Goal: Task Accomplishment & Management: Manage account settings

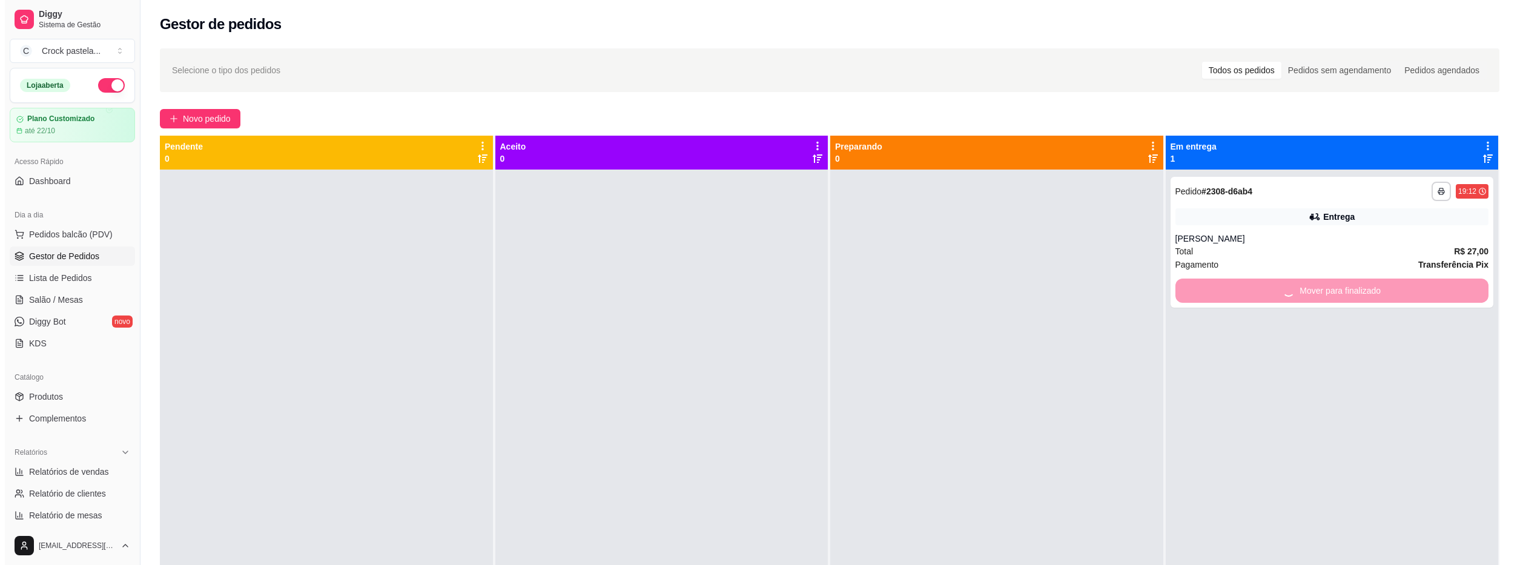
scroll to position [125, 0]
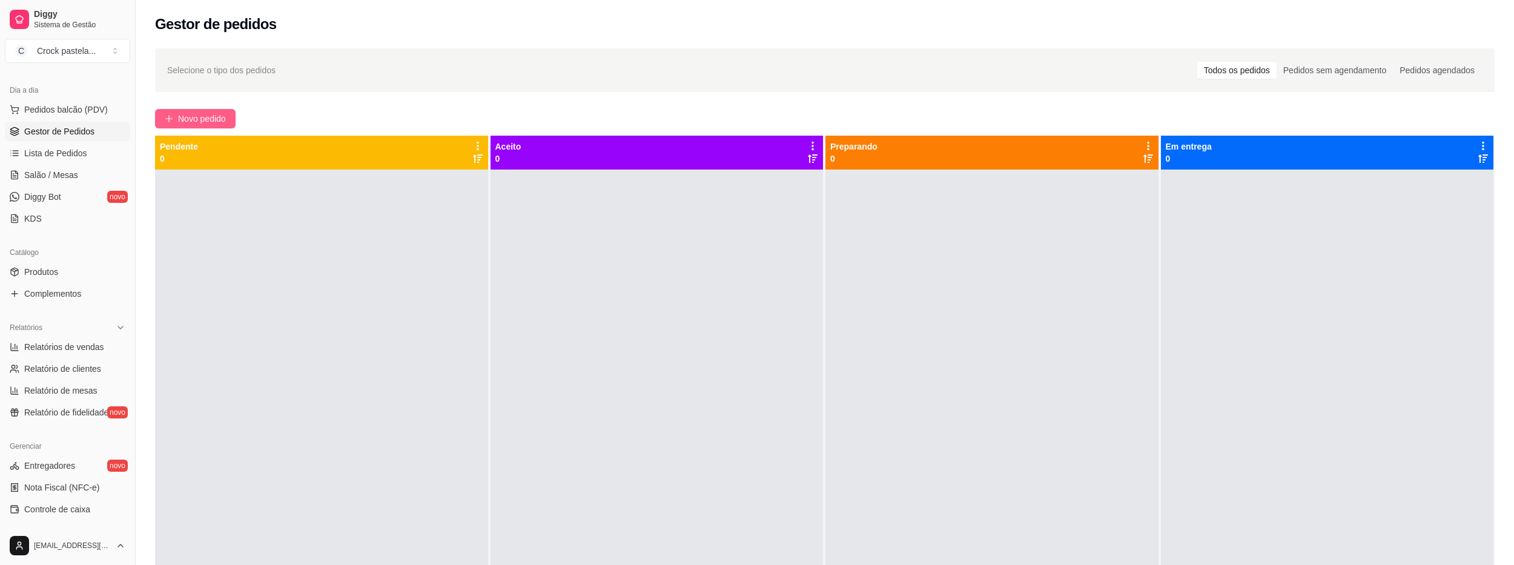
click at [187, 118] on span "Novo pedido" at bounding box center [202, 118] width 48 height 13
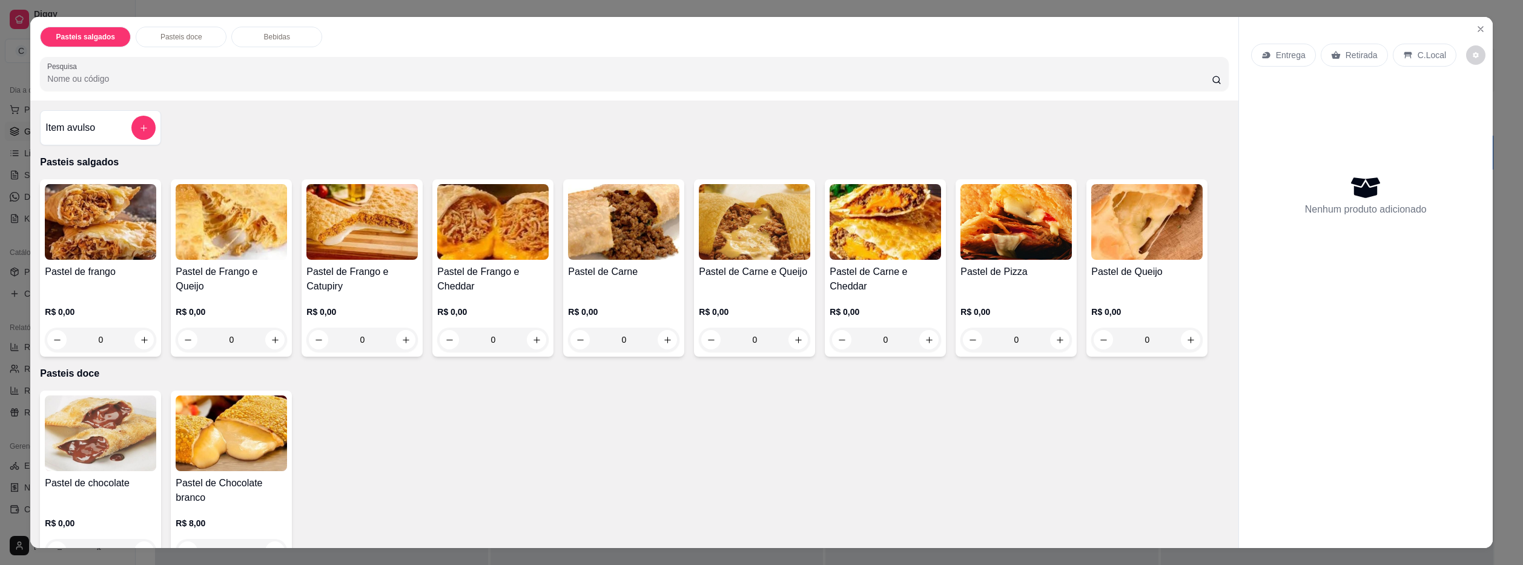
click at [660, 331] on div "0" at bounding box center [623, 340] width 111 height 24
click at [649, 243] on img at bounding box center [623, 222] width 111 height 76
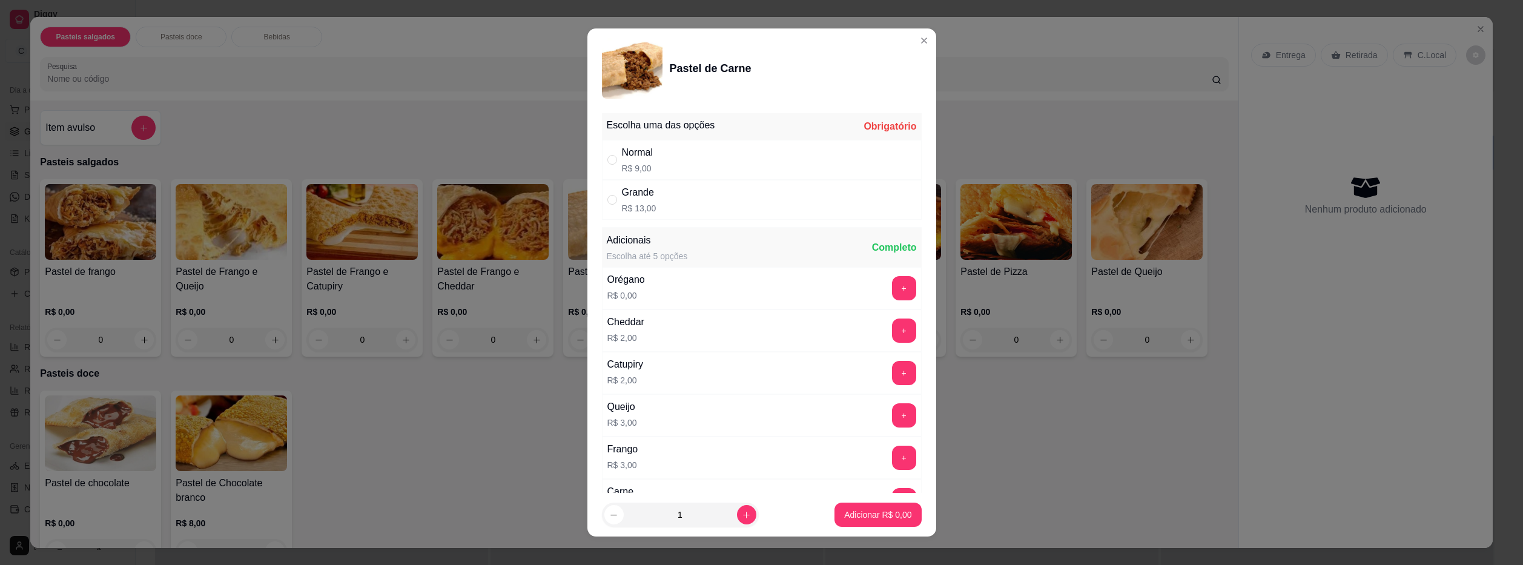
click at [711, 163] on div "Normal R$ 9,00" at bounding box center [762, 160] width 320 height 40
radio input "true"
click at [649, 363] on div "Catupiry R$ 2,00 +" at bounding box center [762, 373] width 320 height 42
click at [892, 368] on button "+" at bounding box center [904, 373] width 24 height 24
click at [864, 519] on p "Adicionar R$ 11,00" at bounding box center [876, 515] width 72 height 12
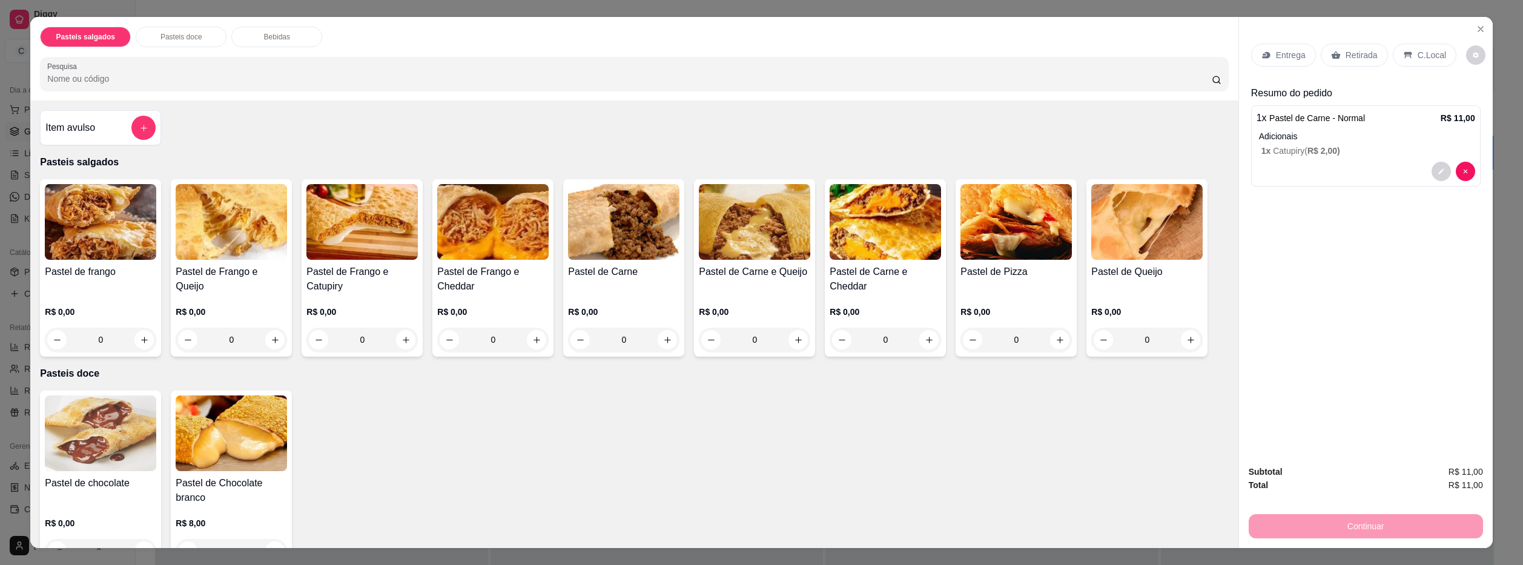
click at [1295, 59] on p "Entrega" at bounding box center [1291, 55] width 30 height 12
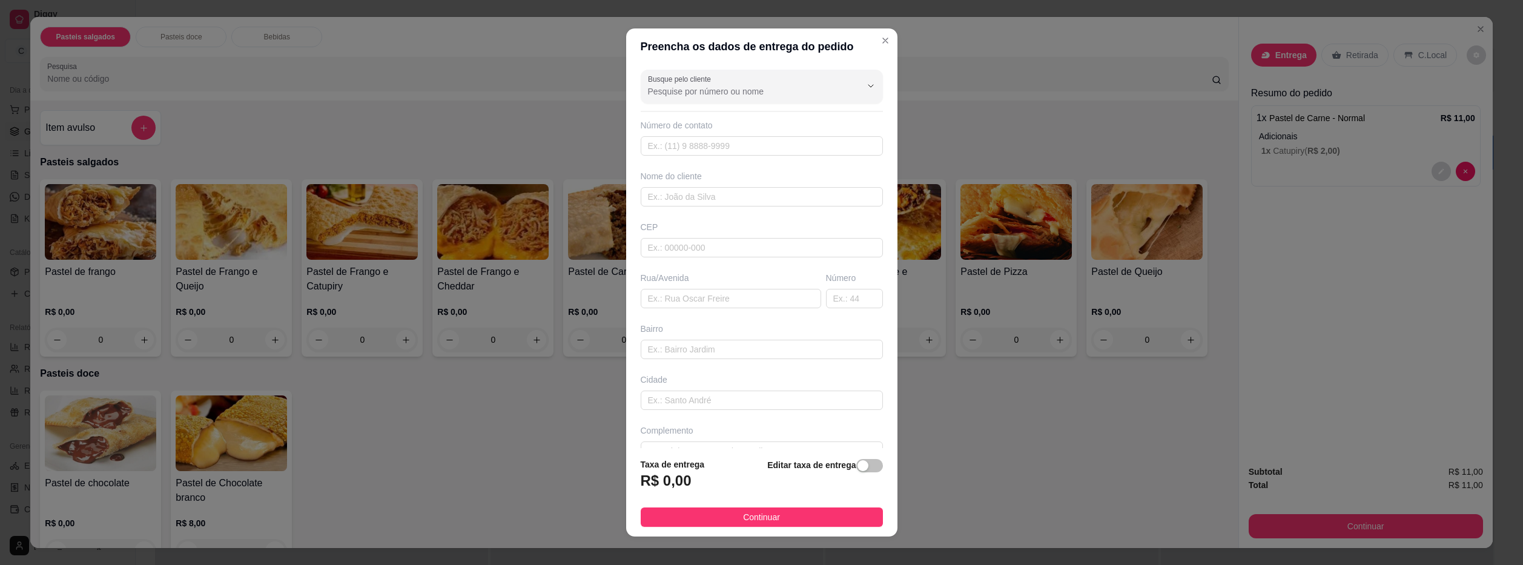
click at [792, 208] on div "Busque pelo cliente Número de contato Nome do cliente CEP Rua/[GEOGRAPHIC_DATA]" at bounding box center [761, 257] width 271 height 384
click at [799, 200] on input "text" at bounding box center [762, 196] width 242 height 19
type input "gaby"
click at [770, 416] on div "Complemento" at bounding box center [761, 418] width 247 height 36
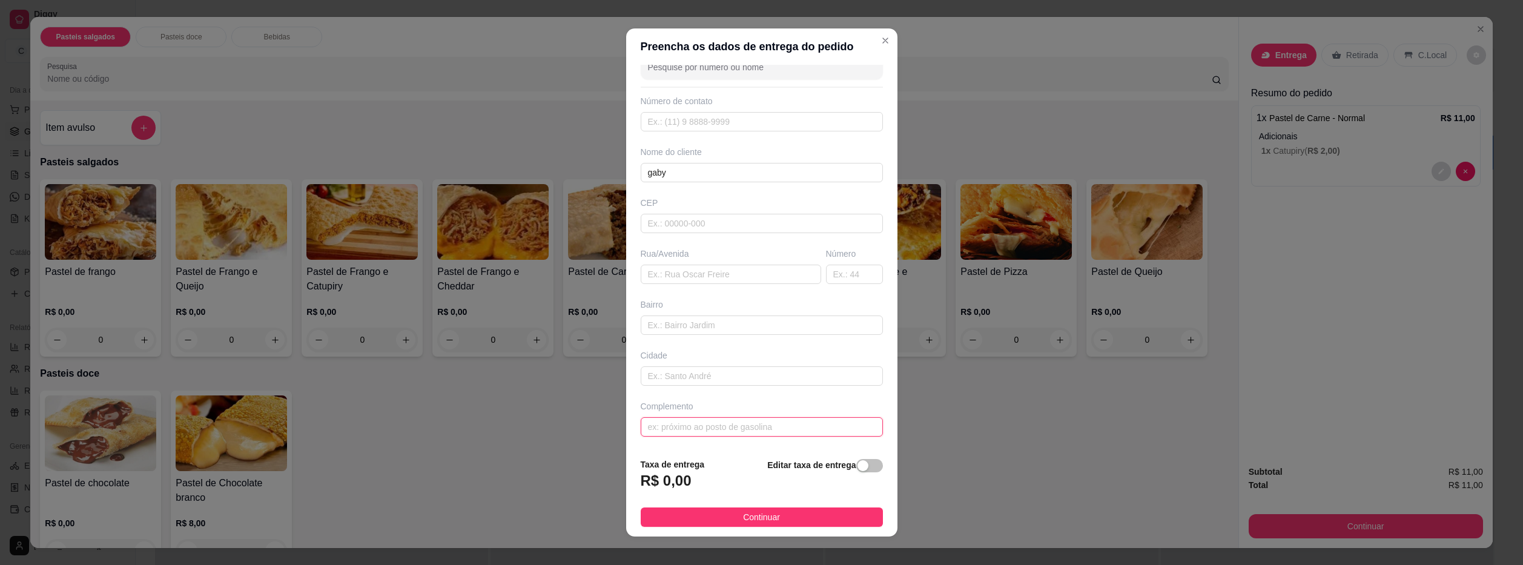
click at [770, 421] on input "text" at bounding box center [762, 426] width 242 height 19
type input "c"
type input "casa da gaby"
click at [803, 517] on button "Continuar" at bounding box center [762, 517] width 242 height 19
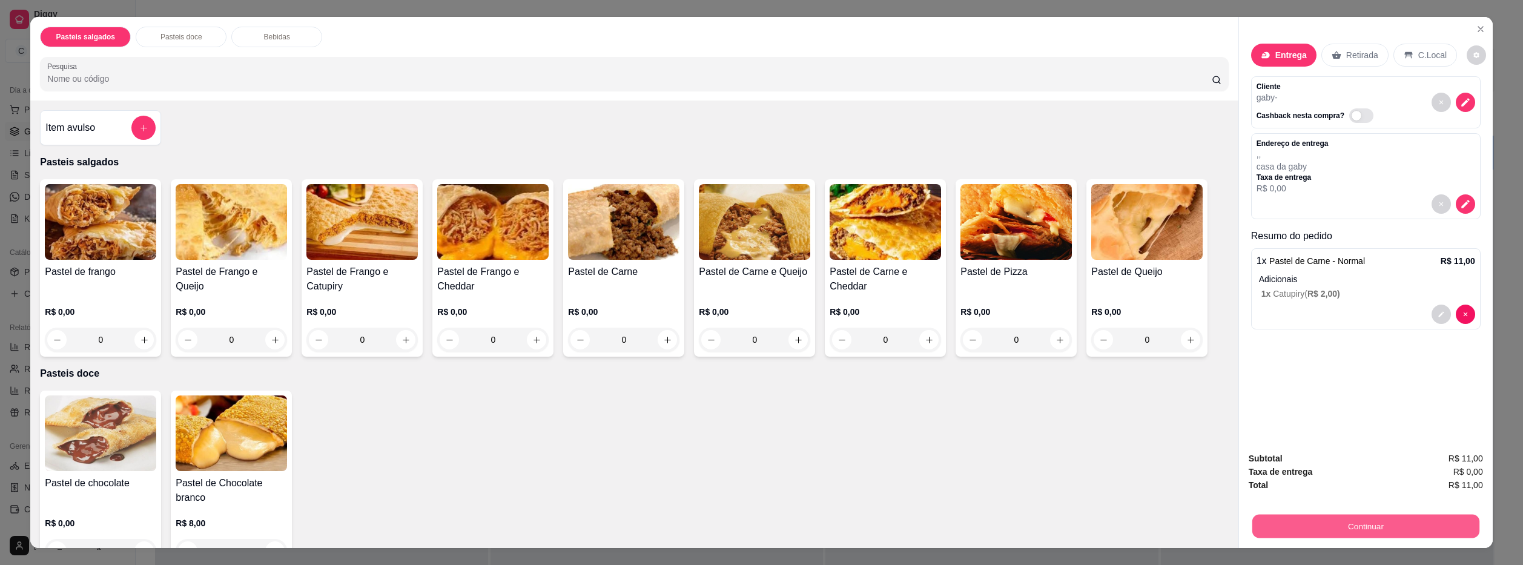
click at [1376, 518] on button "Continuar" at bounding box center [1365, 527] width 227 height 24
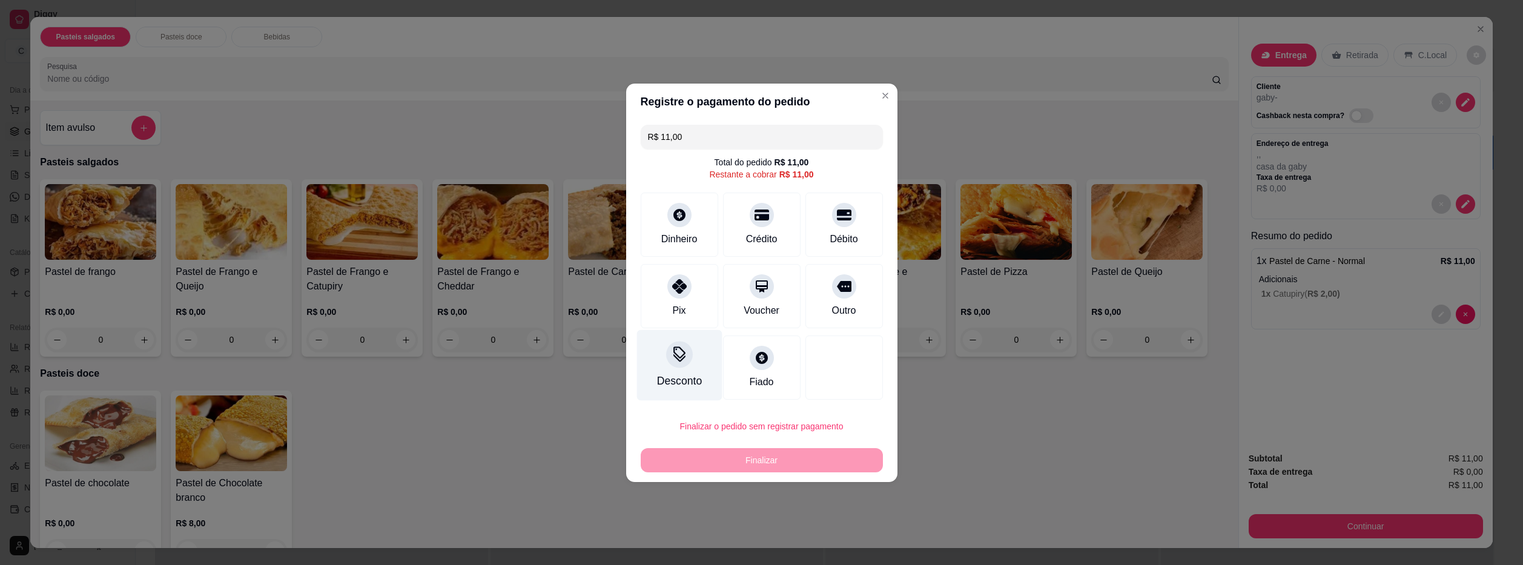
click at [689, 379] on div "Desconto" at bounding box center [679, 381] width 45 height 16
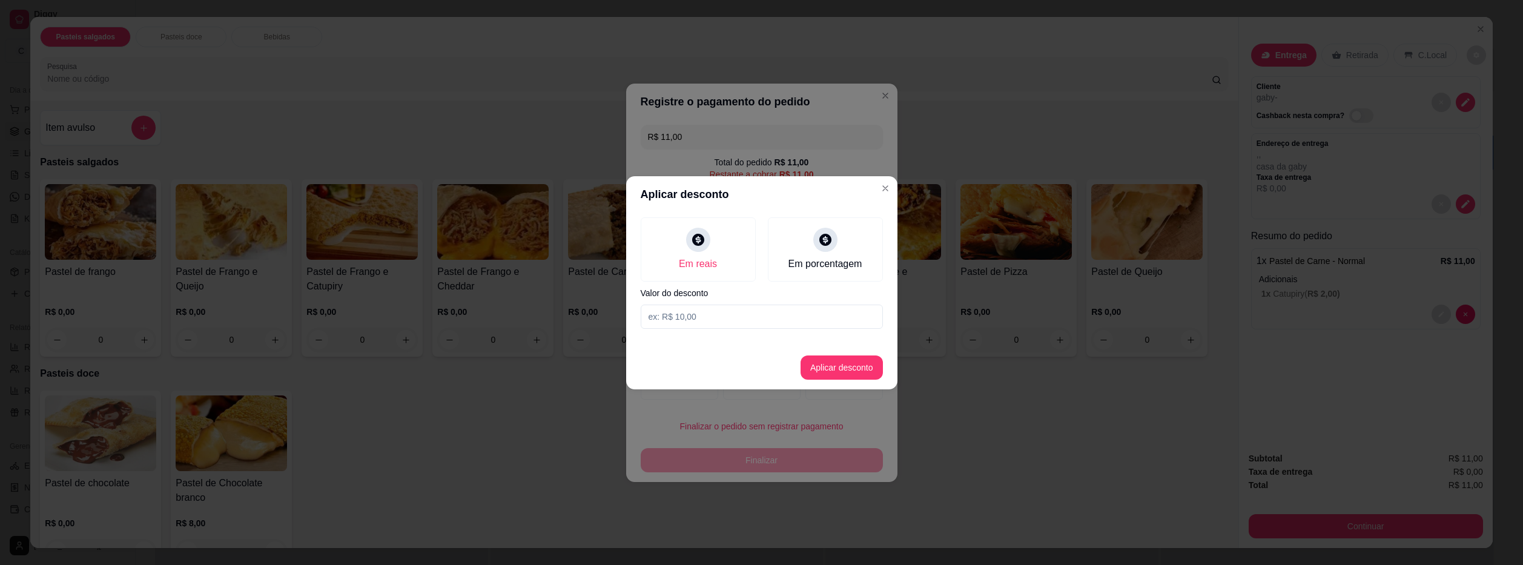
click at [706, 319] on input at bounding box center [762, 317] width 242 height 24
type input "1,00"
click at [853, 372] on button "Aplicar desconto" at bounding box center [841, 368] width 79 height 24
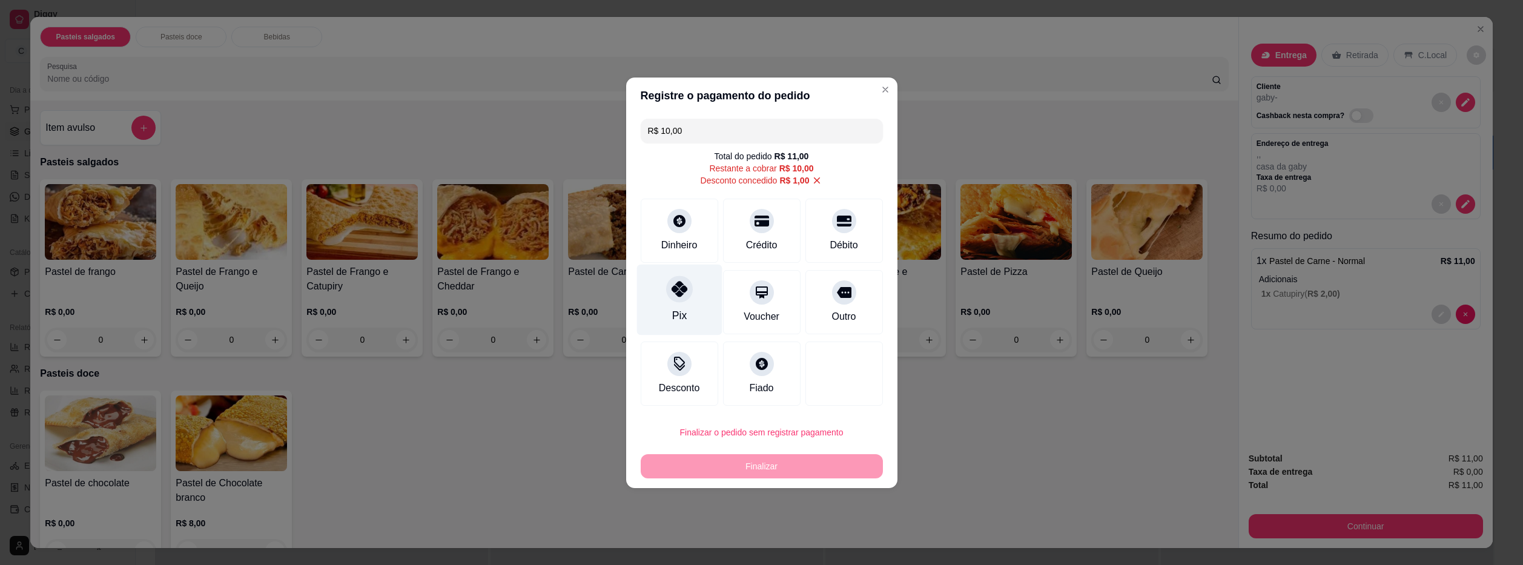
click at [682, 291] on icon at bounding box center [679, 289] width 16 height 16
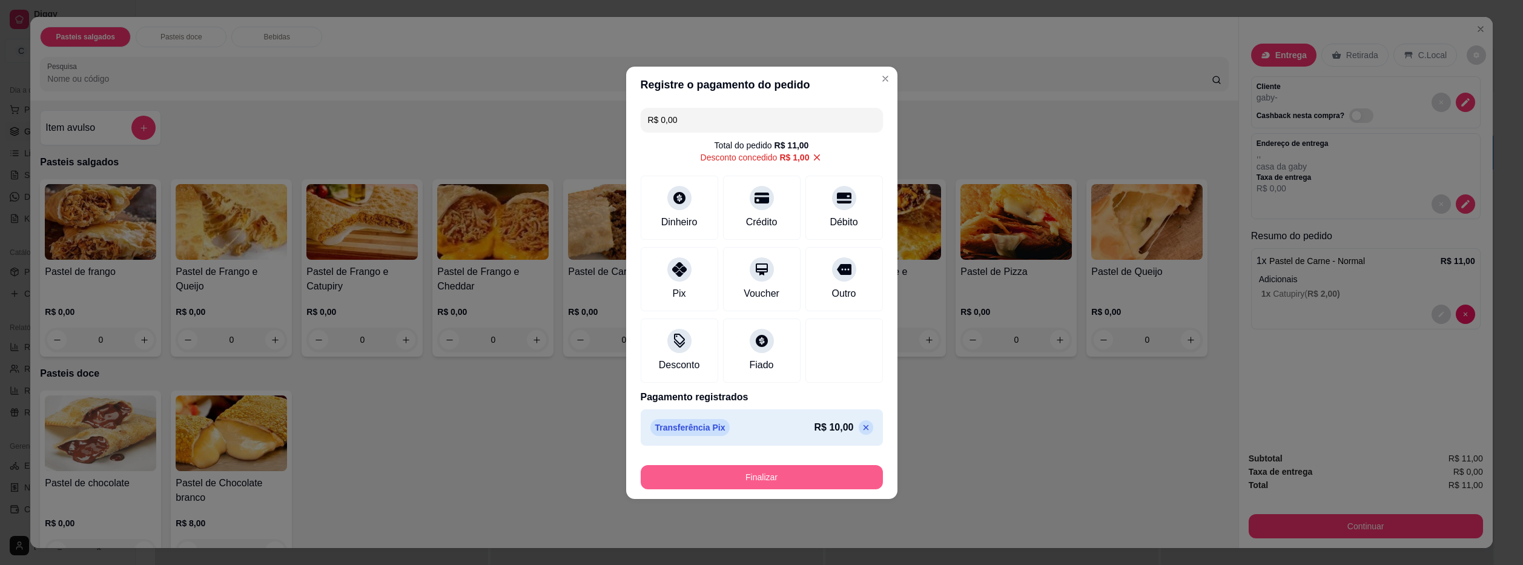
click at [835, 482] on button "Finalizar" at bounding box center [762, 477] width 242 height 24
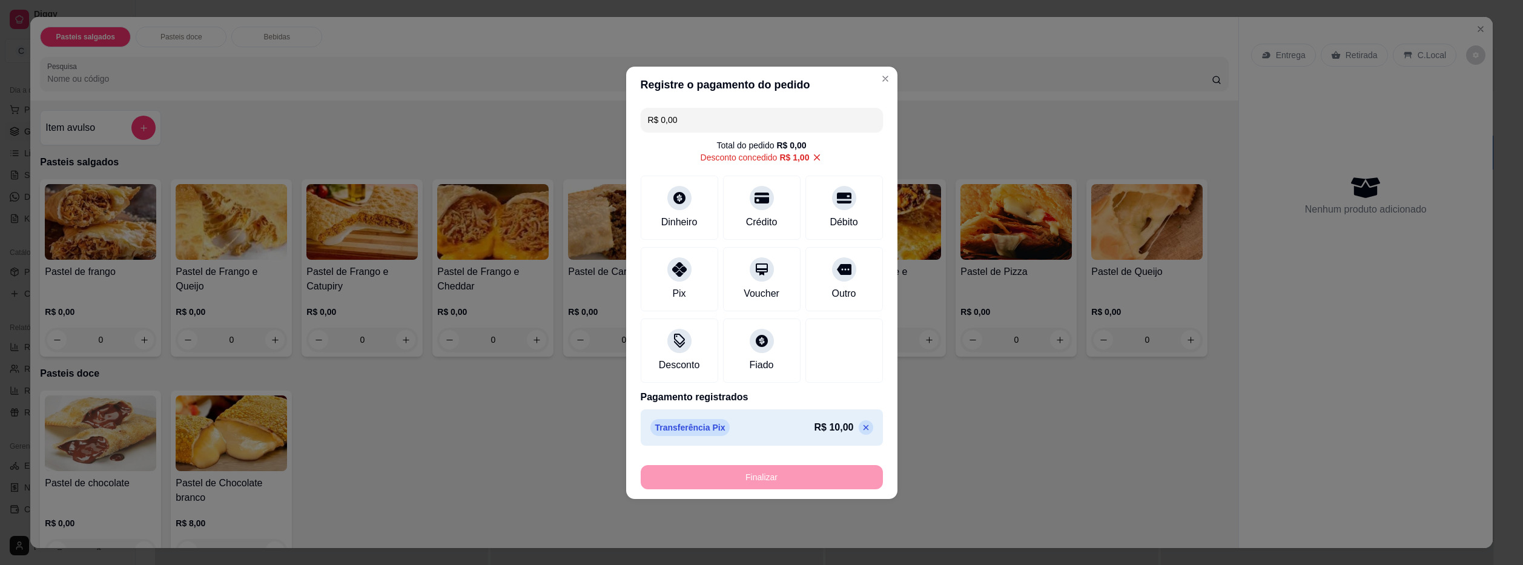
type input "-R$ 11,00"
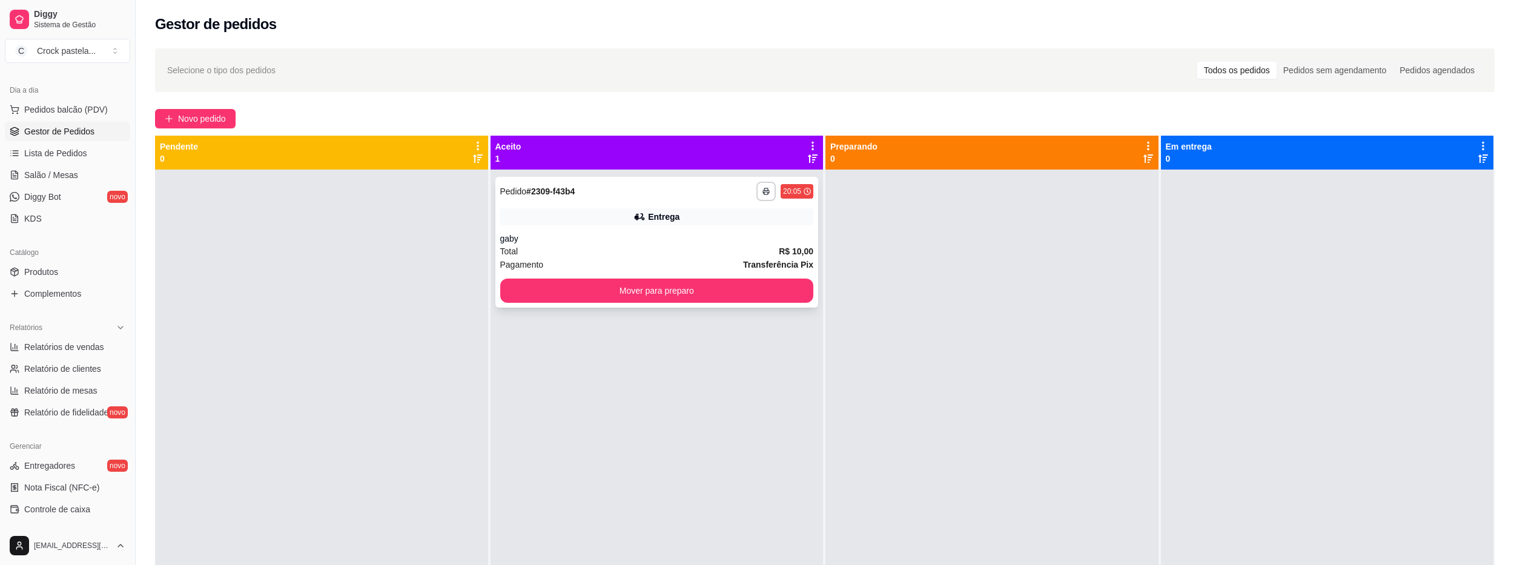
click at [774, 199] on div "**********" at bounding box center [785, 191] width 57 height 19
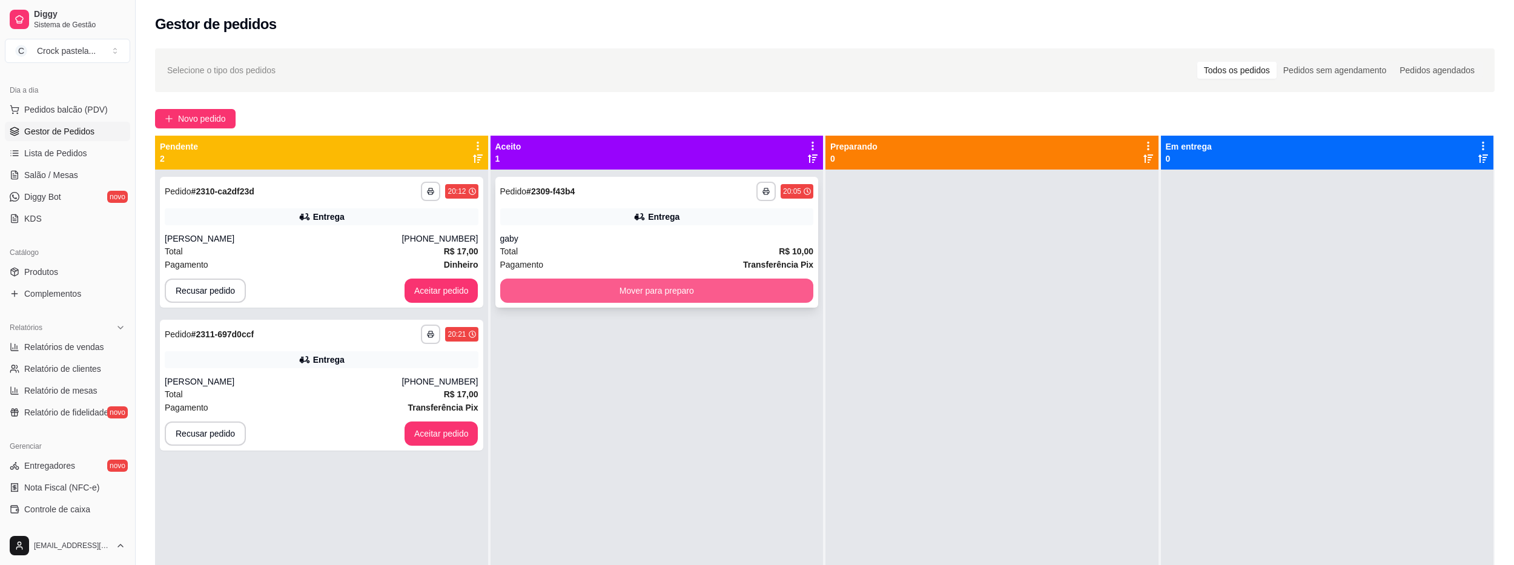
click at [546, 297] on button "Mover para preparo" at bounding box center [657, 291] width 314 height 24
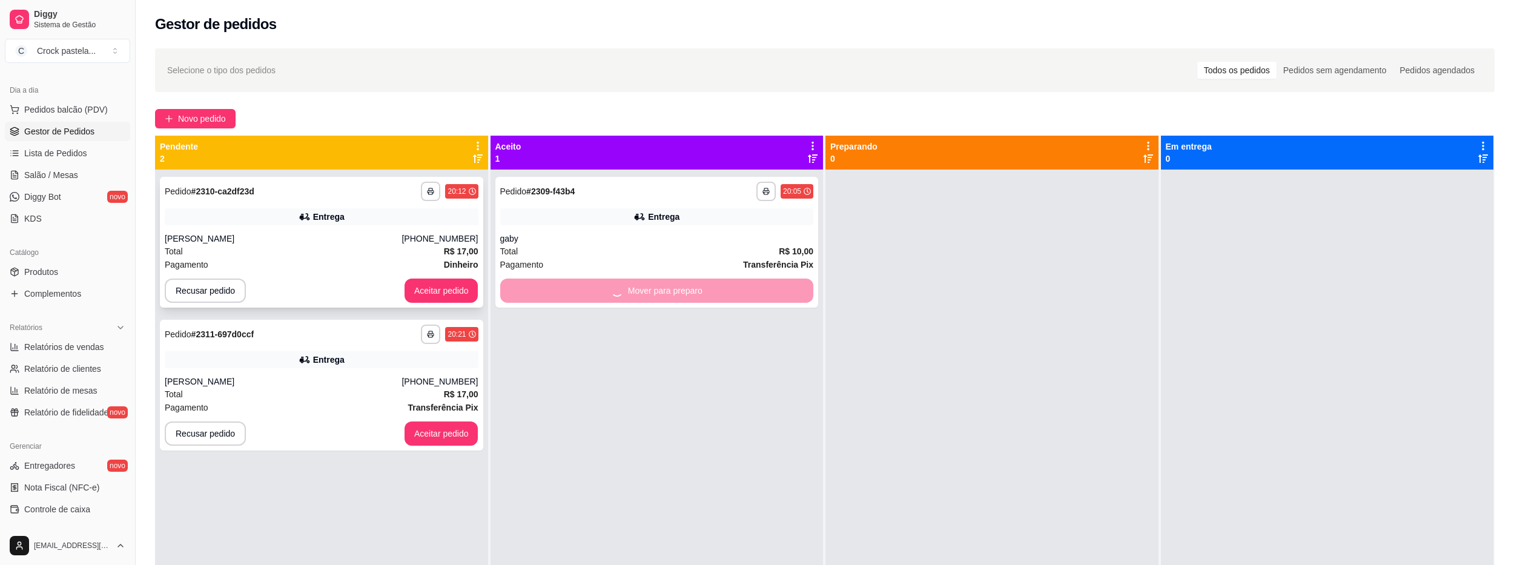
click at [459, 290] on button "Aceitar pedido" at bounding box center [442, 291] width 74 height 24
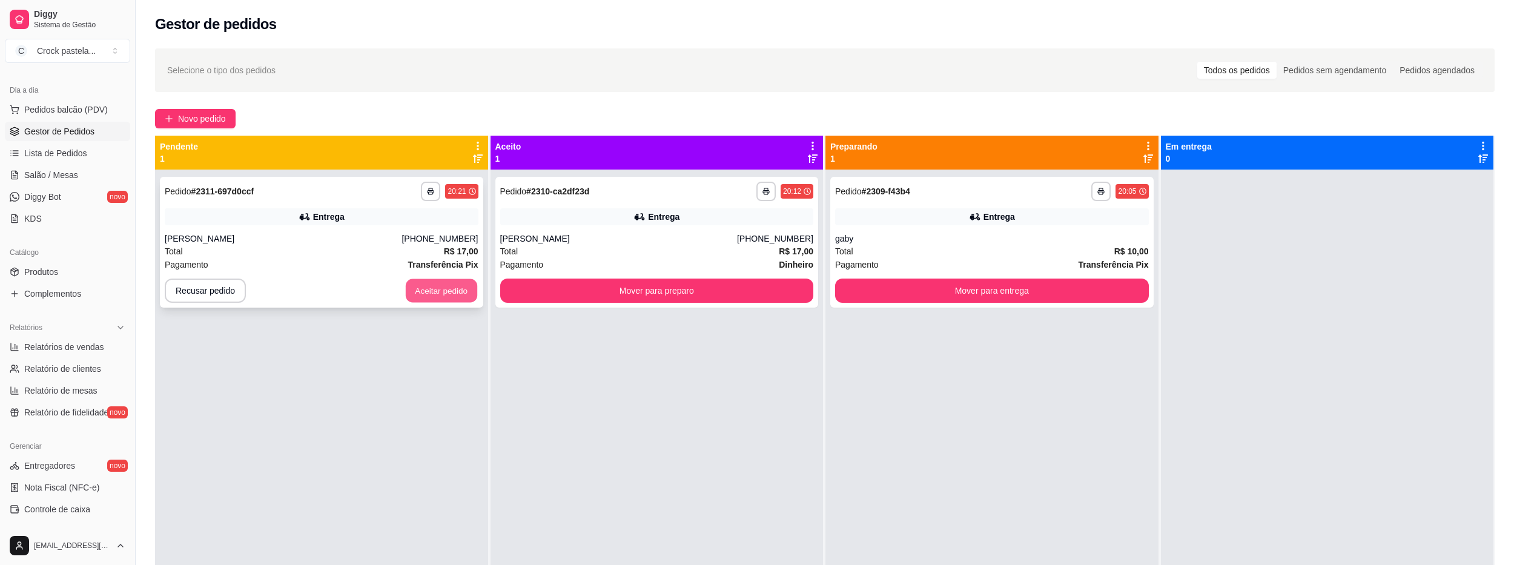
click at [459, 292] on button "Aceitar pedido" at bounding box center [441, 291] width 71 height 24
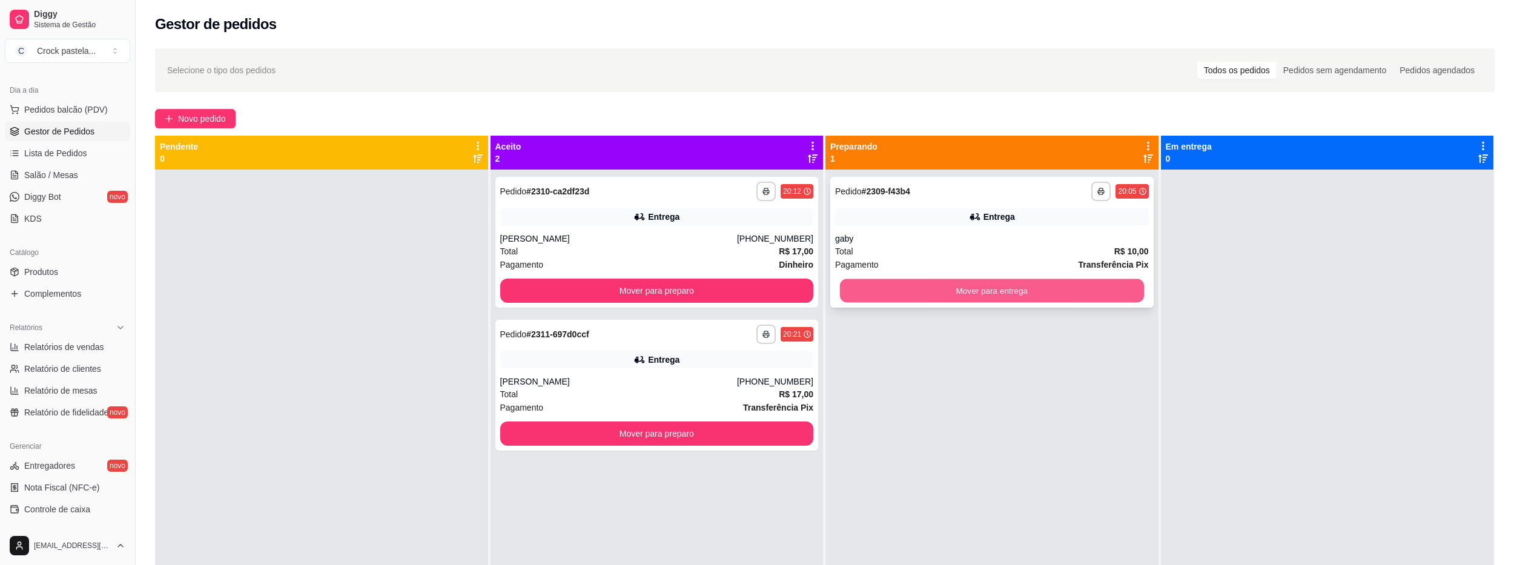
click at [966, 289] on button "Mover para entrega" at bounding box center [992, 291] width 304 height 24
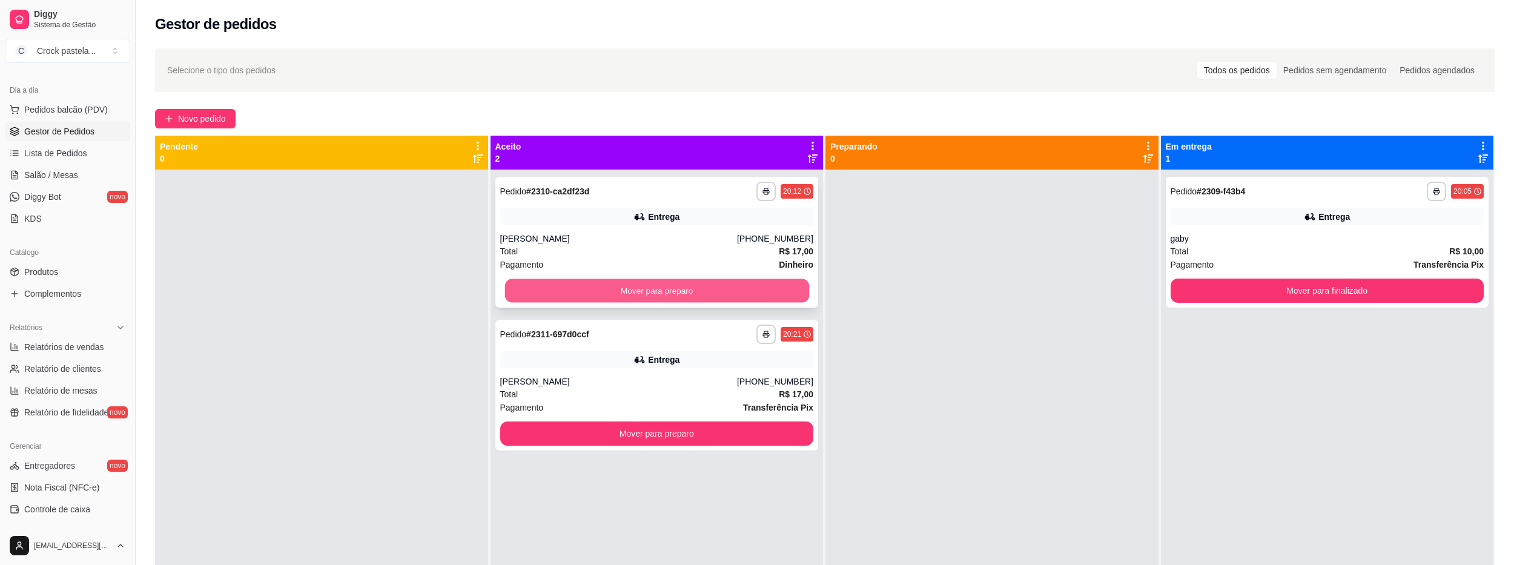
click at [801, 288] on button "Mover para preparo" at bounding box center [657, 291] width 304 height 24
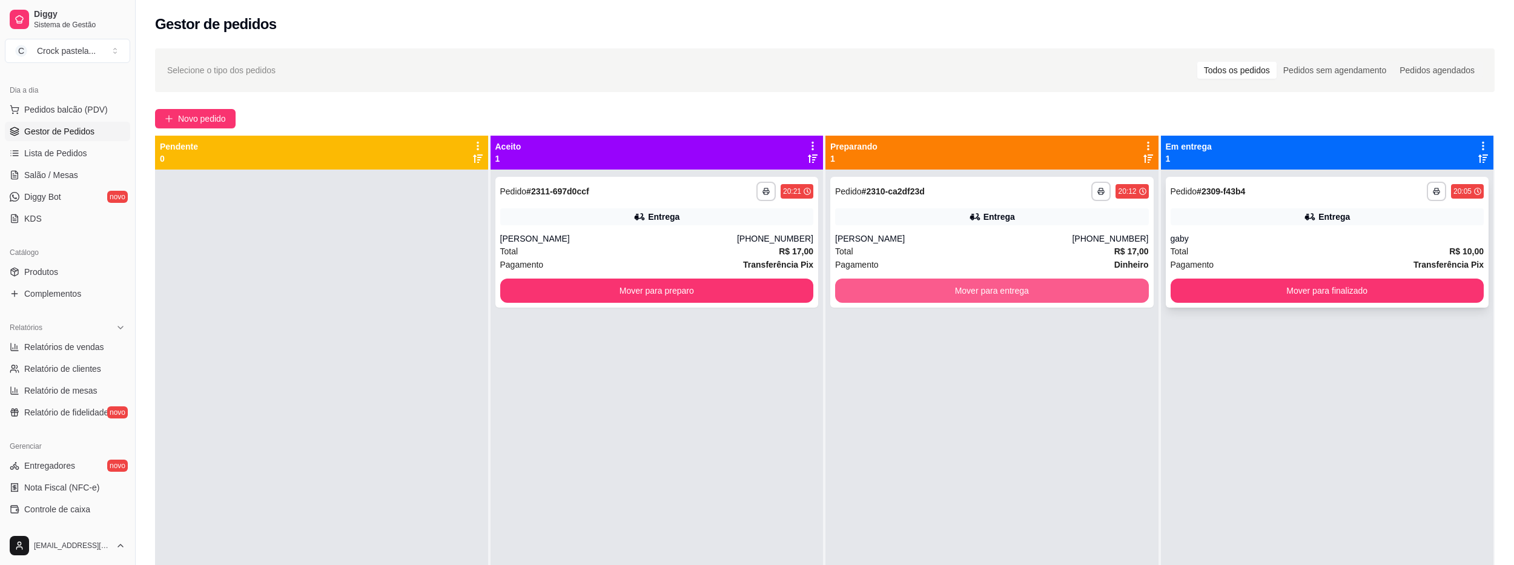
click at [1171, 285] on button "Mover para finalizado" at bounding box center [1328, 291] width 314 height 24
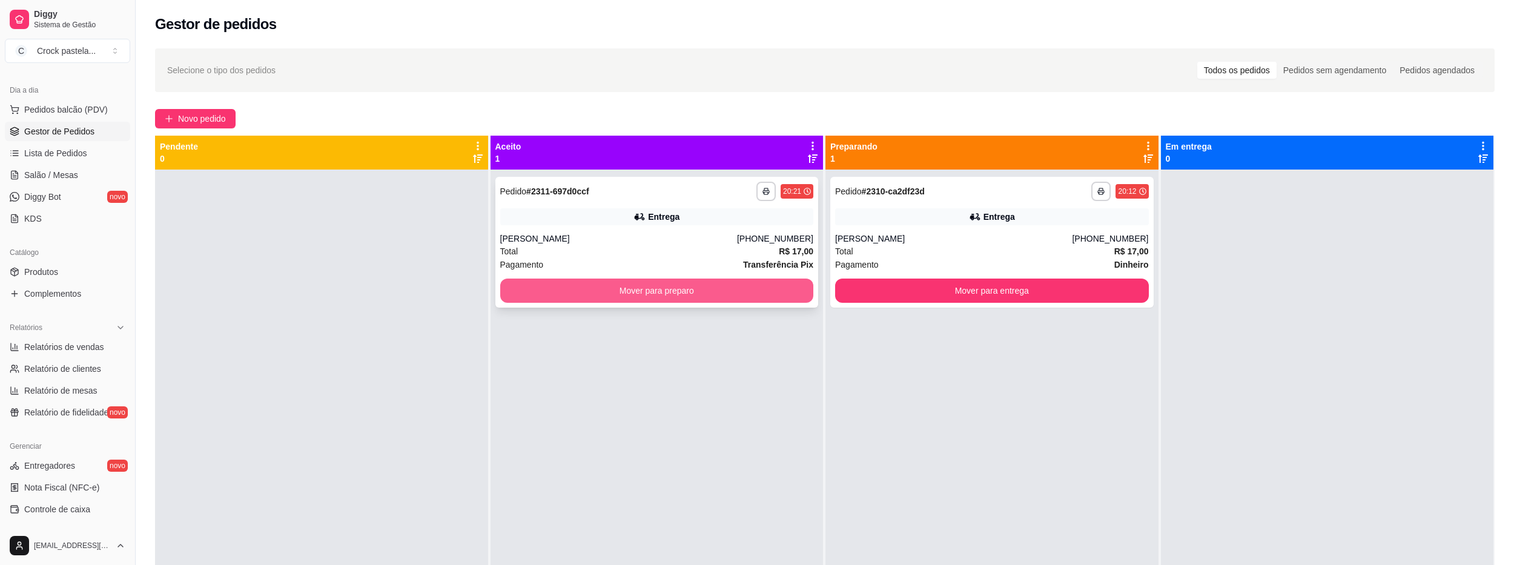
click at [759, 279] on button "Mover para preparo" at bounding box center [657, 291] width 314 height 24
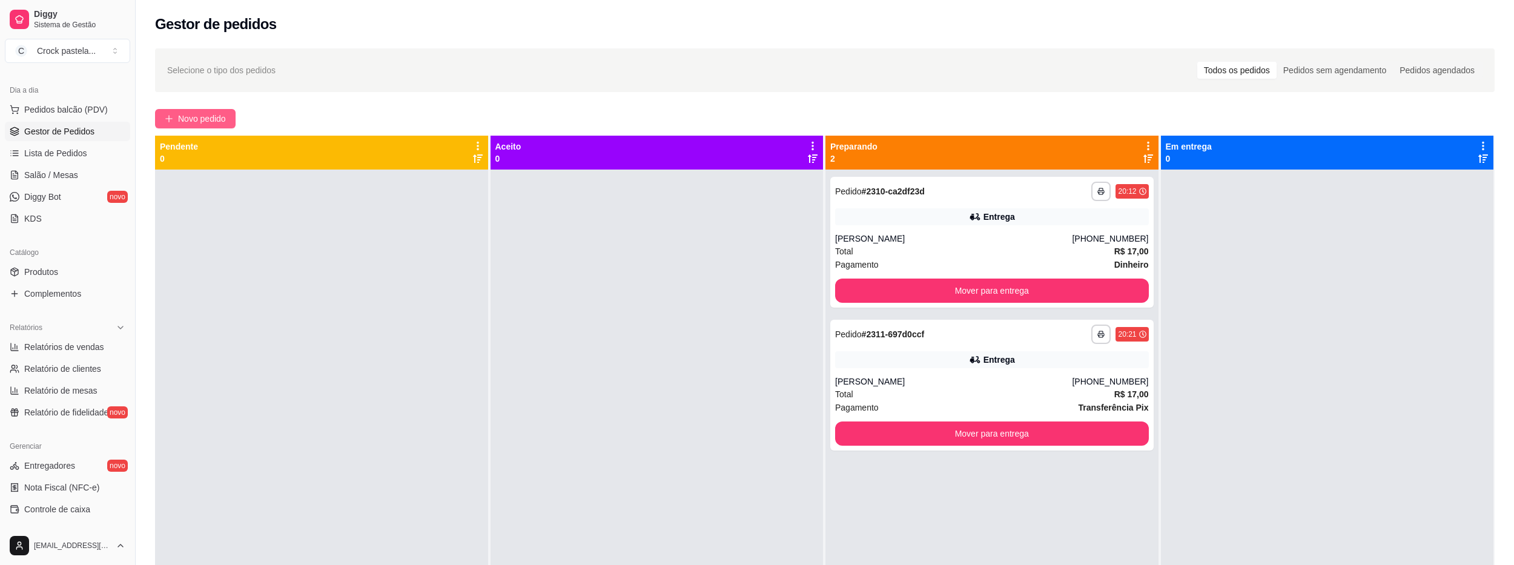
click at [211, 118] on span "Novo pedido" at bounding box center [202, 118] width 48 height 13
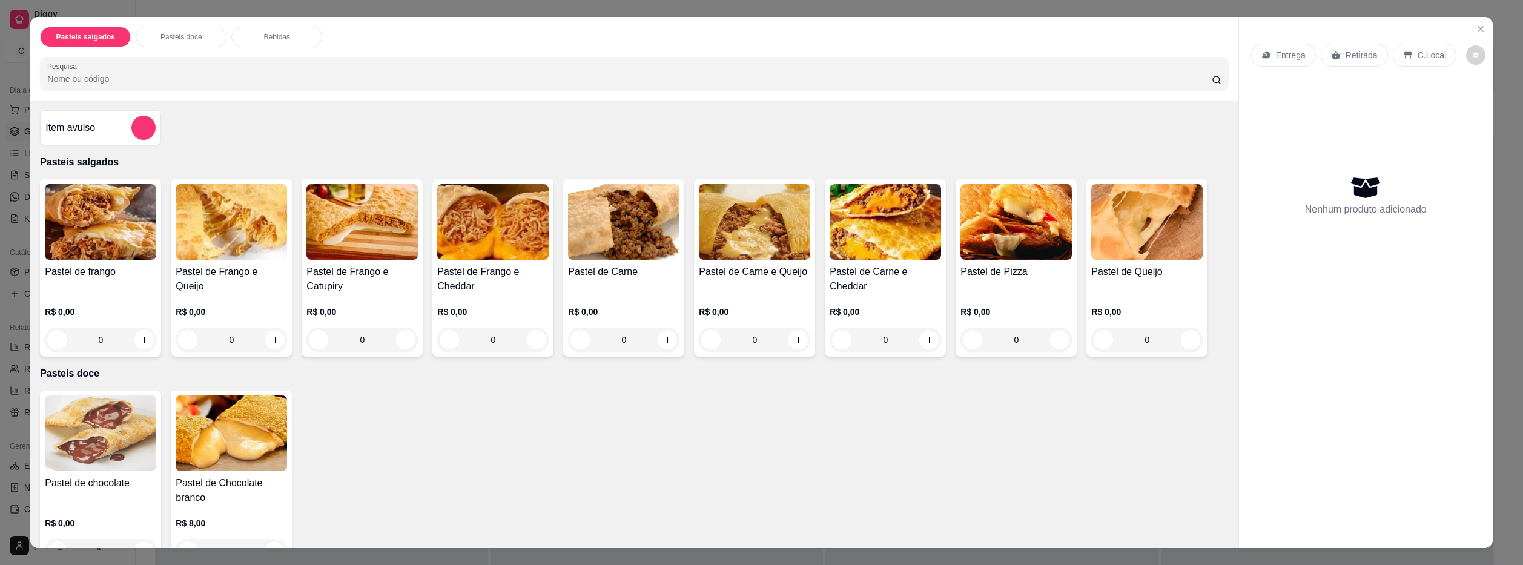
click at [272, 340] on div "0" at bounding box center [231, 340] width 111 height 24
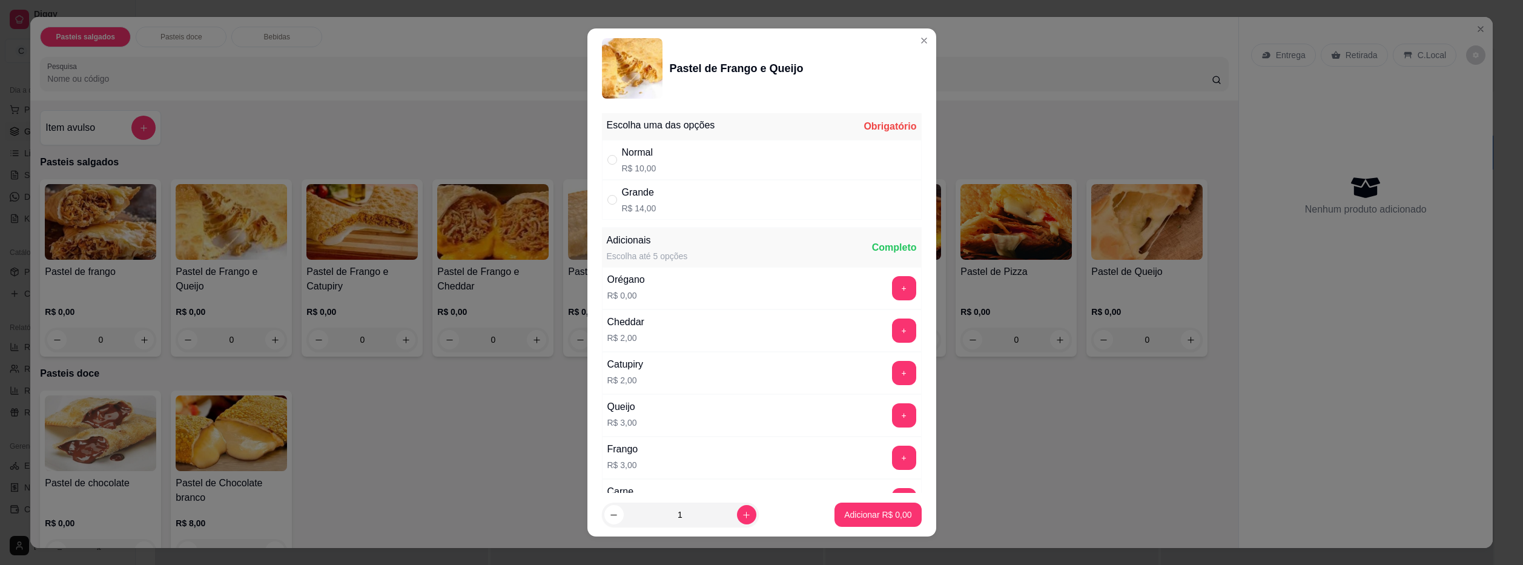
click at [743, 158] on div "Normal R$ 10,00" at bounding box center [762, 160] width 320 height 40
radio input "true"
click at [865, 511] on p "Adicionar R$ 10,00" at bounding box center [876, 515] width 72 height 12
type input "1"
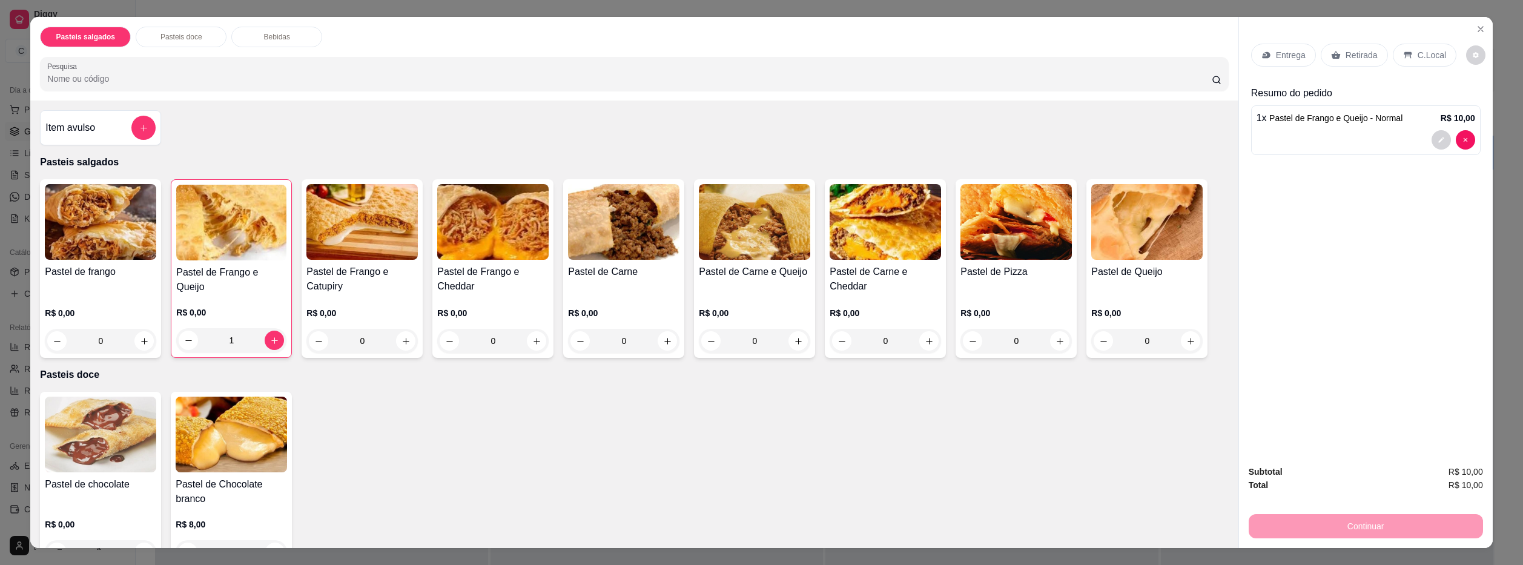
click at [1271, 50] on div "Entrega" at bounding box center [1283, 55] width 65 height 23
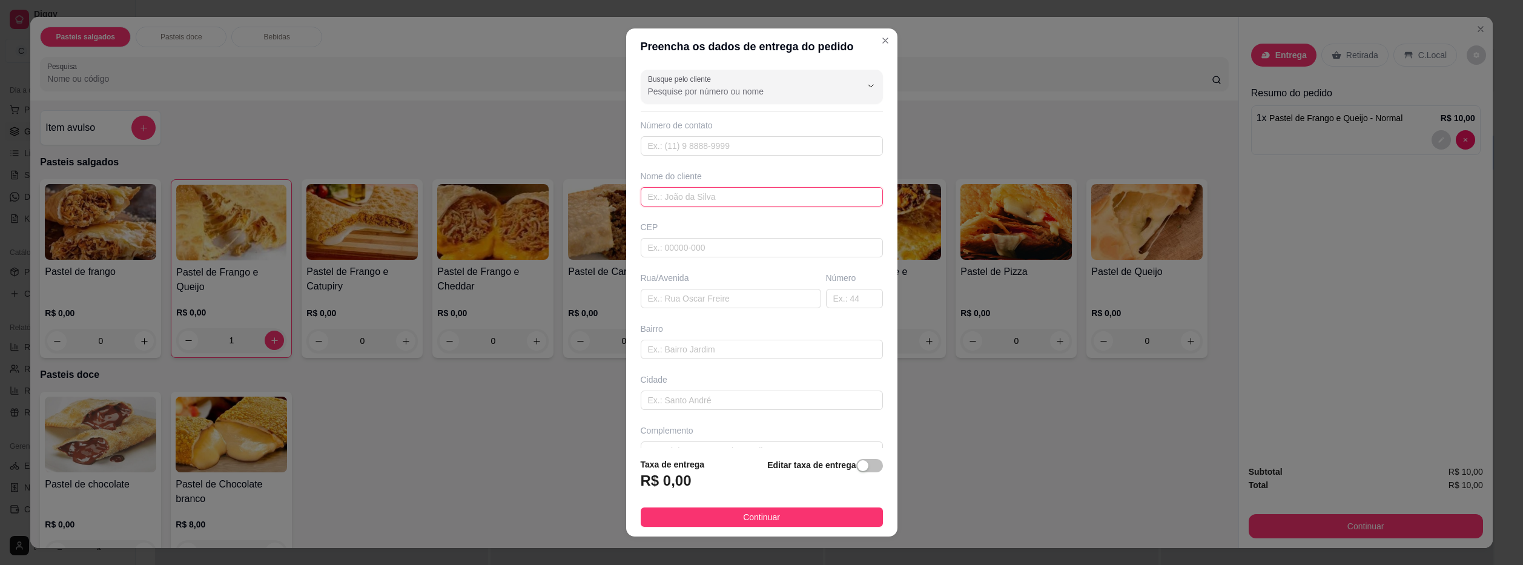
click at [727, 194] on input "text" at bounding box center [762, 196] width 242 height 19
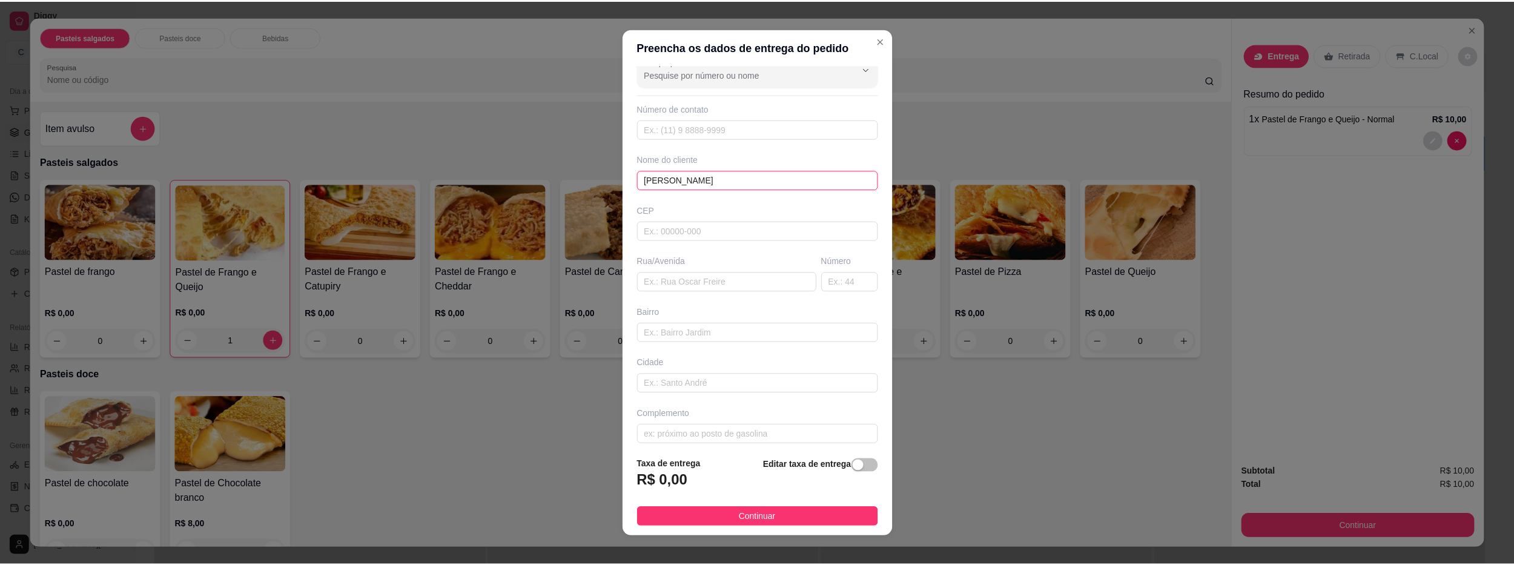
scroll to position [24, 0]
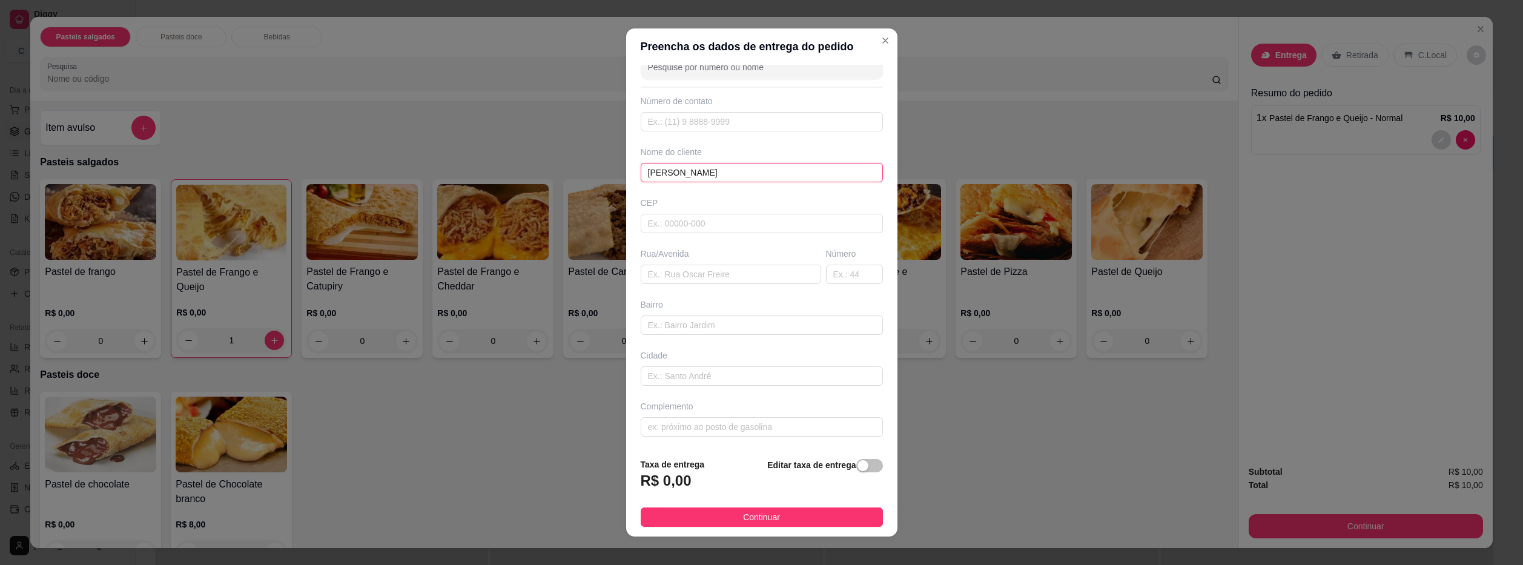
type input "[PERSON_NAME]"
click at [771, 514] on span "Continuar" at bounding box center [761, 517] width 37 height 13
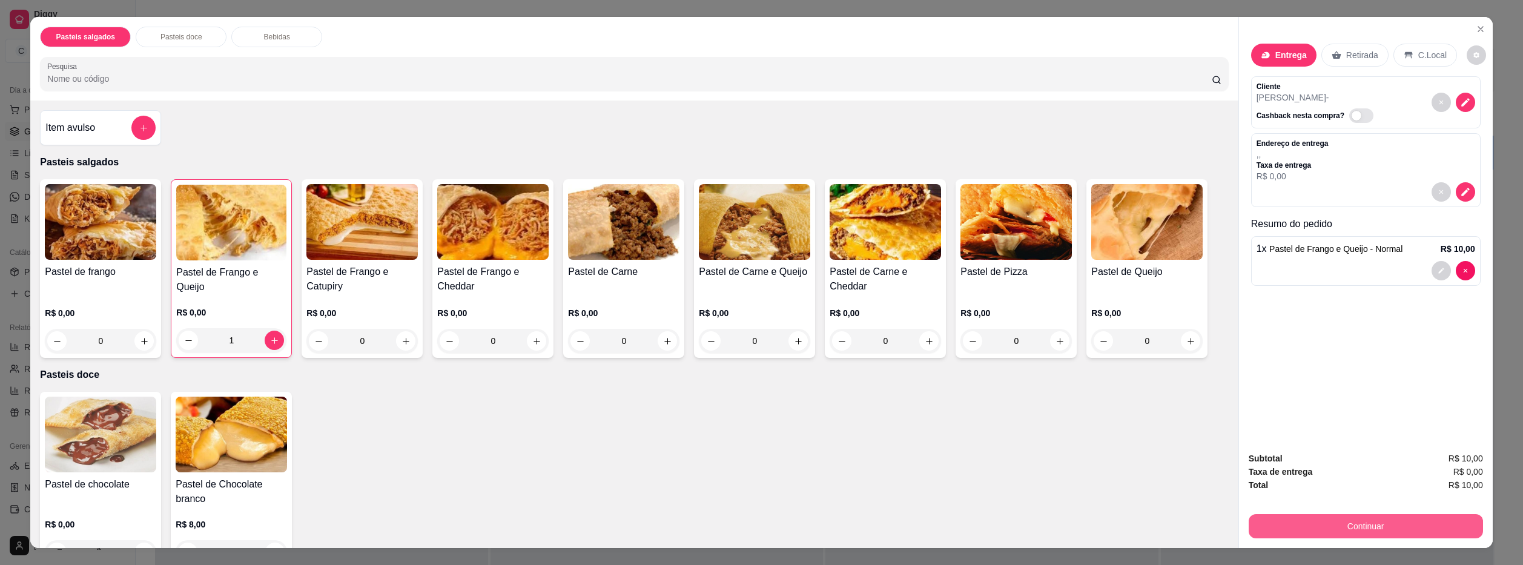
click at [1300, 523] on button "Continuar" at bounding box center [1366, 526] width 234 height 24
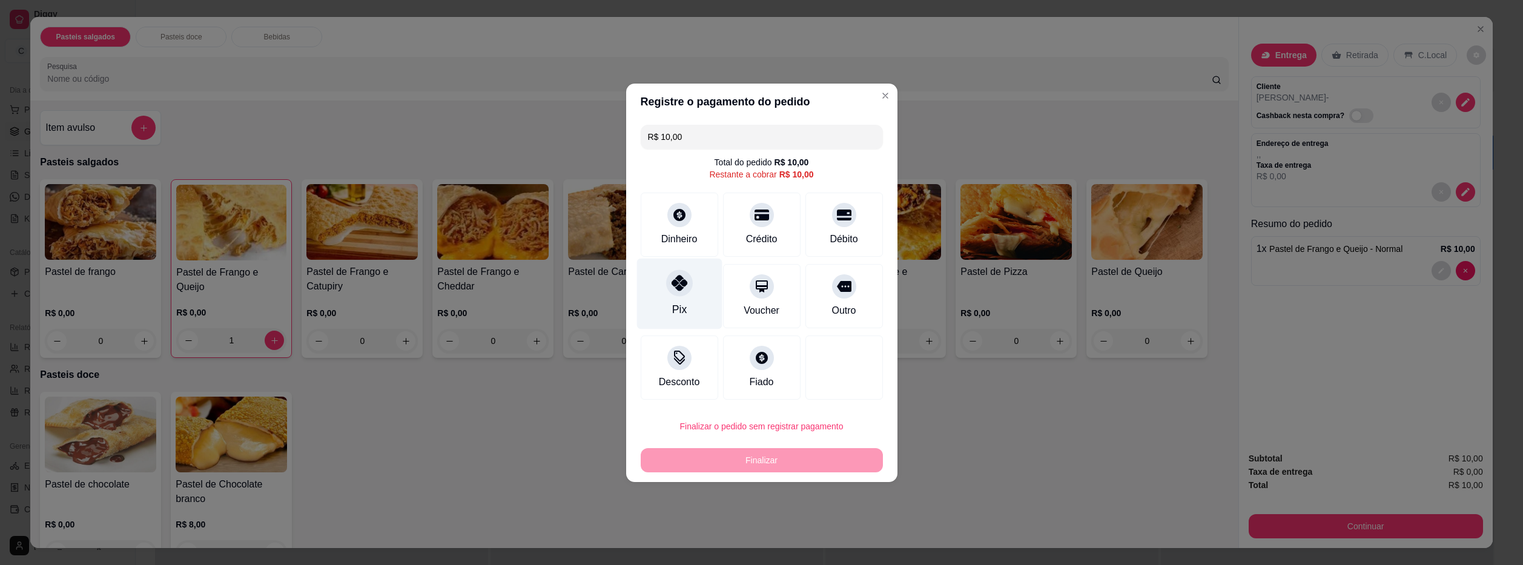
click at [671, 296] on div "Pix" at bounding box center [679, 293] width 85 height 71
type input "R$ 0,00"
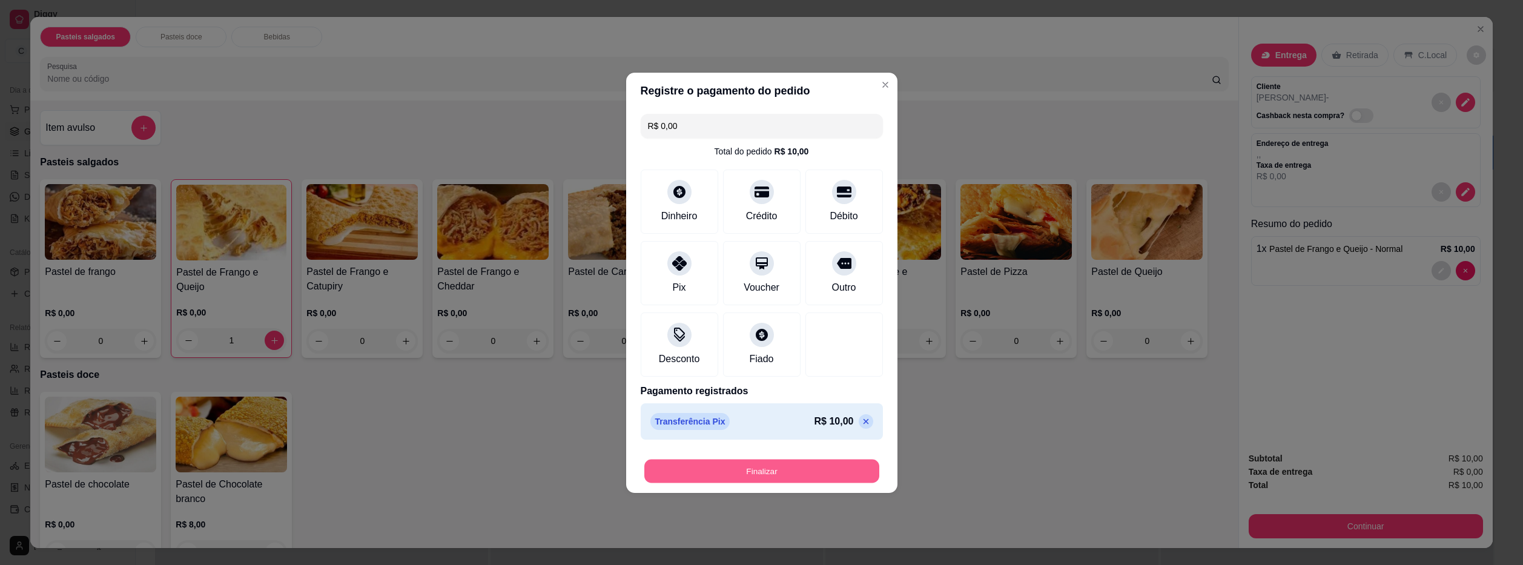
click at [758, 471] on button "Finalizar" at bounding box center [762, 471] width 235 height 24
type input "0"
type input "-R$ 10,00"
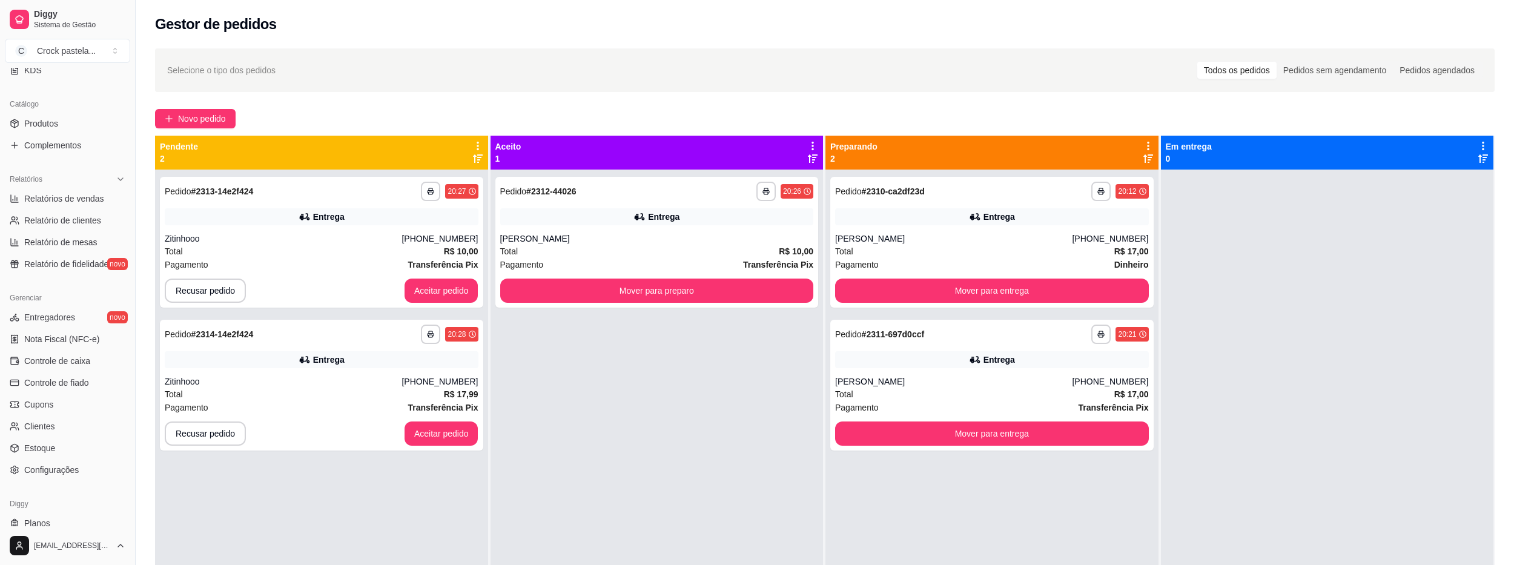
scroll to position [307, 0]
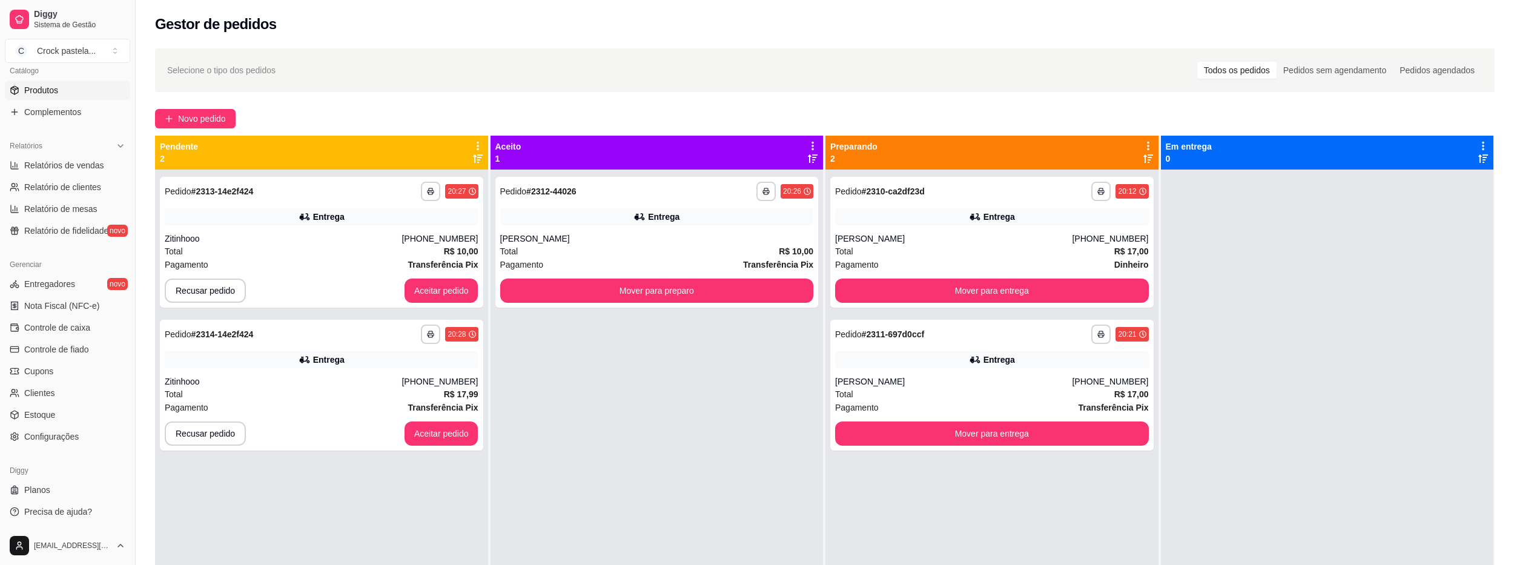
click at [78, 96] on link "Produtos" at bounding box center [67, 90] width 125 height 19
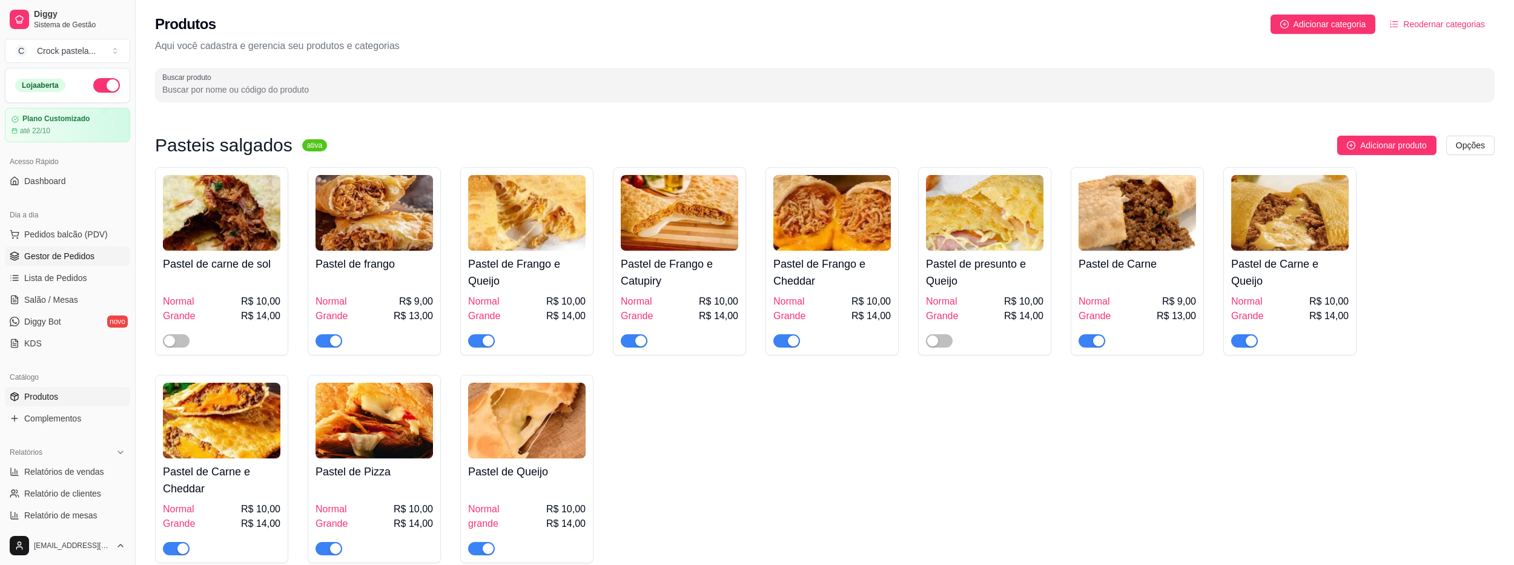
click at [69, 257] on span "Gestor de Pedidos" at bounding box center [59, 256] width 70 height 12
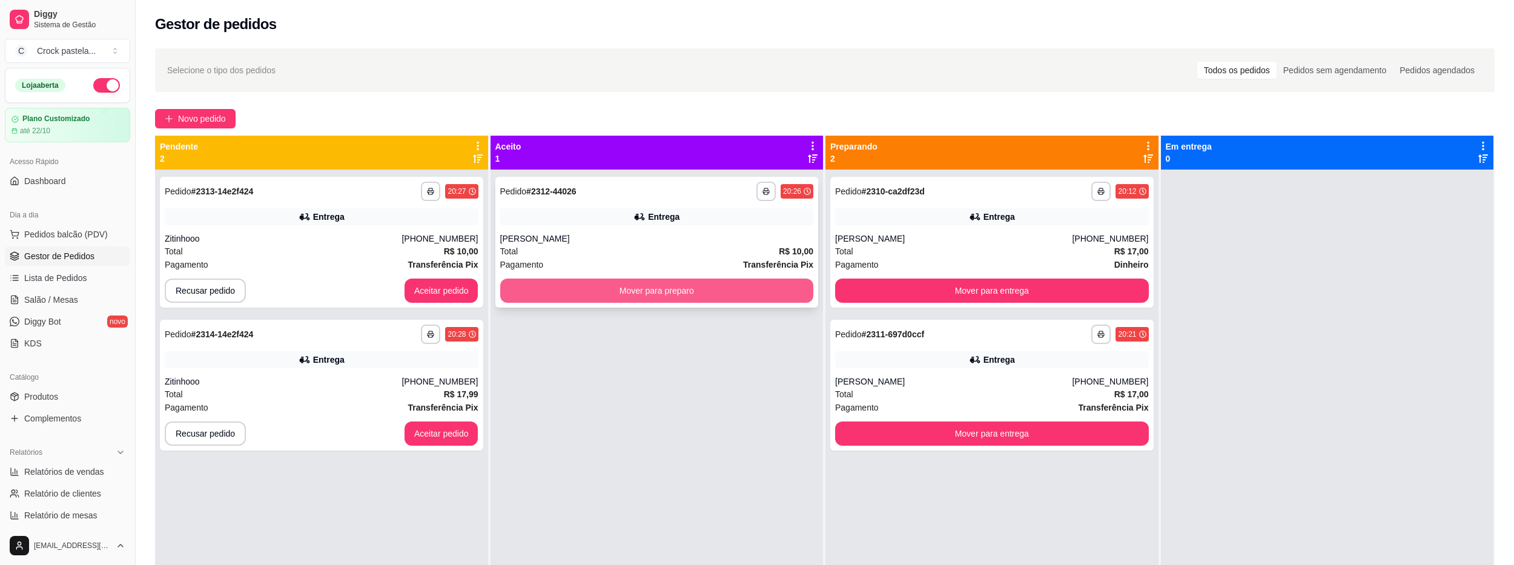
click at [764, 288] on button "Mover para preparo" at bounding box center [657, 291] width 314 height 24
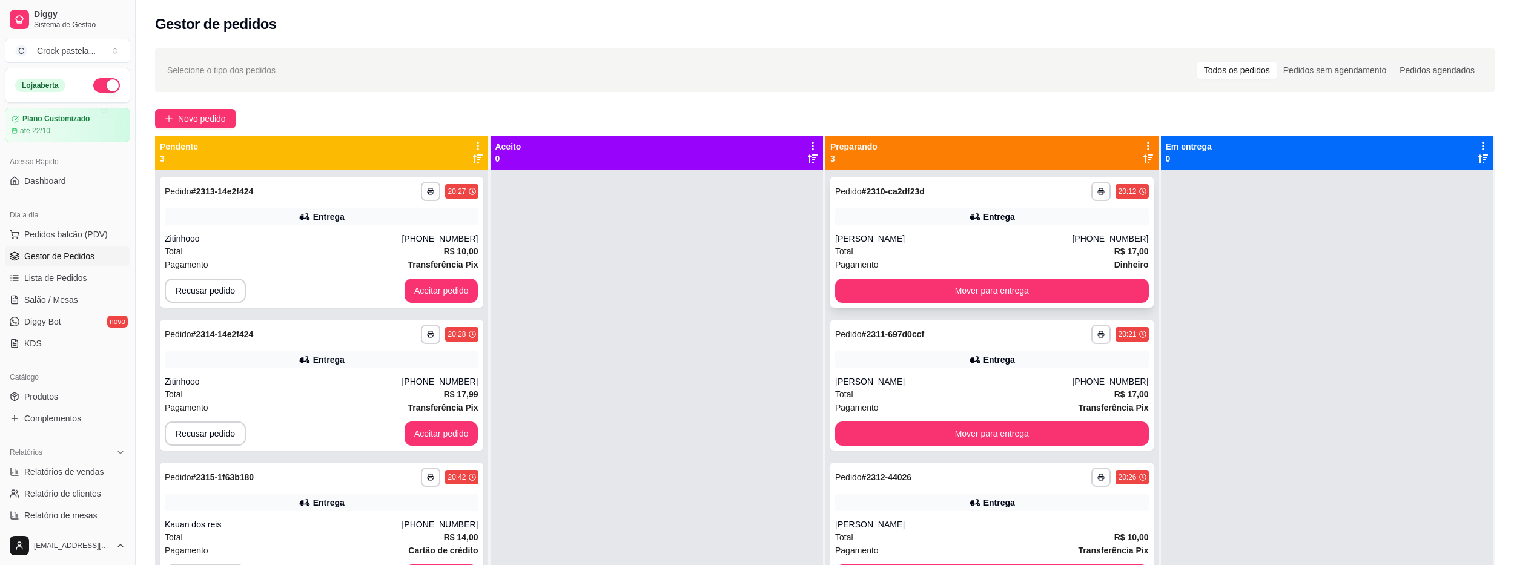
click at [887, 271] on div "**********" at bounding box center [991, 242] width 323 height 131
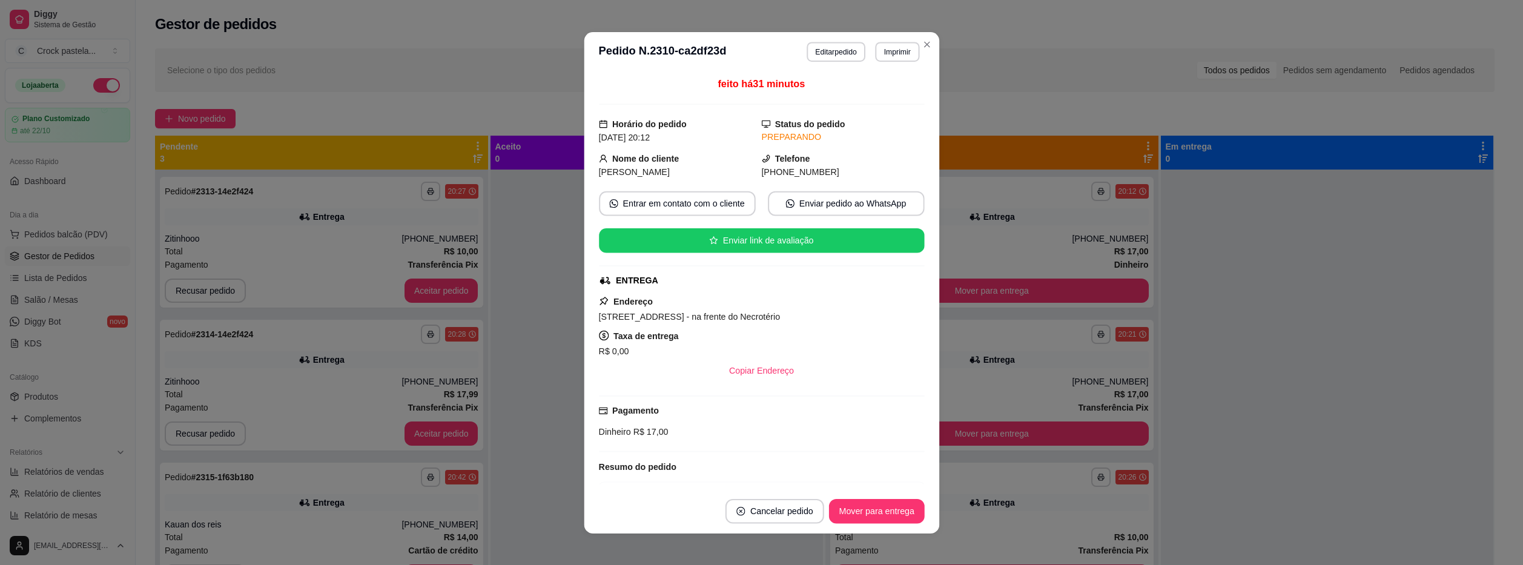
click at [880, 288] on div "feito há 31 minutos Horário do pedido [DATE] 20:12 Status do pedido PREPARANDO …" at bounding box center [762, 280] width 326 height 408
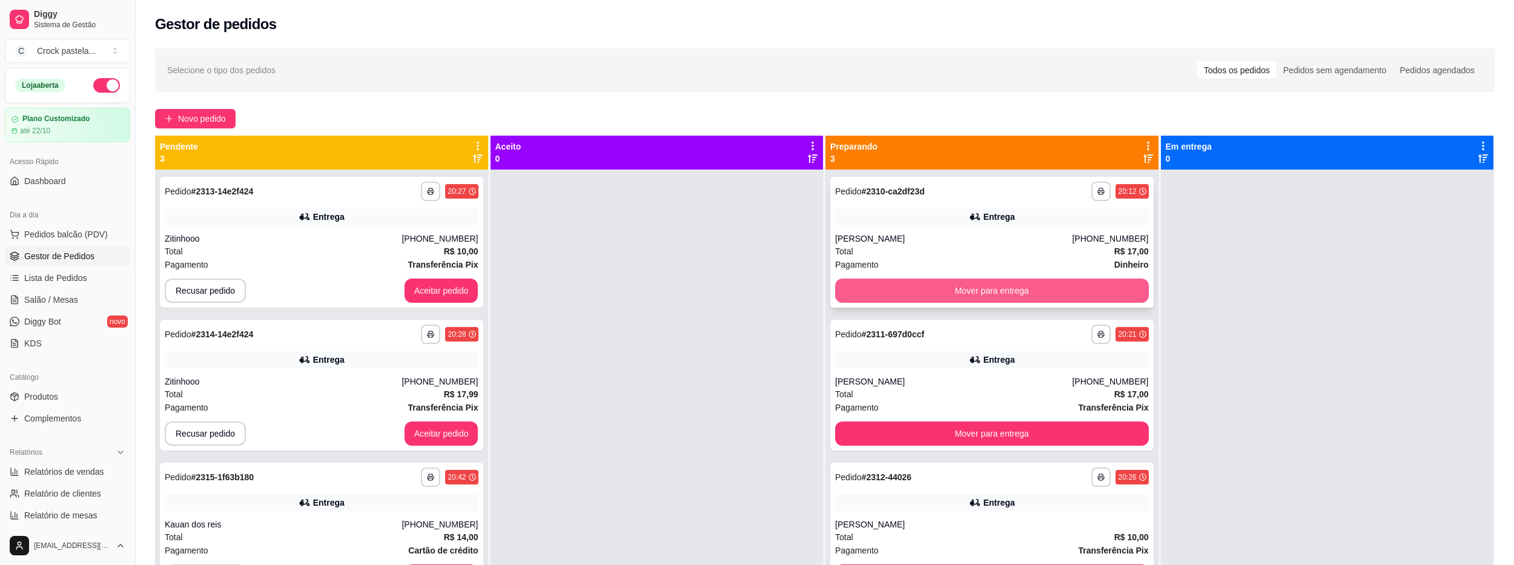
click at [973, 283] on button "Mover para entrega" at bounding box center [992, 291] width 314 height 24
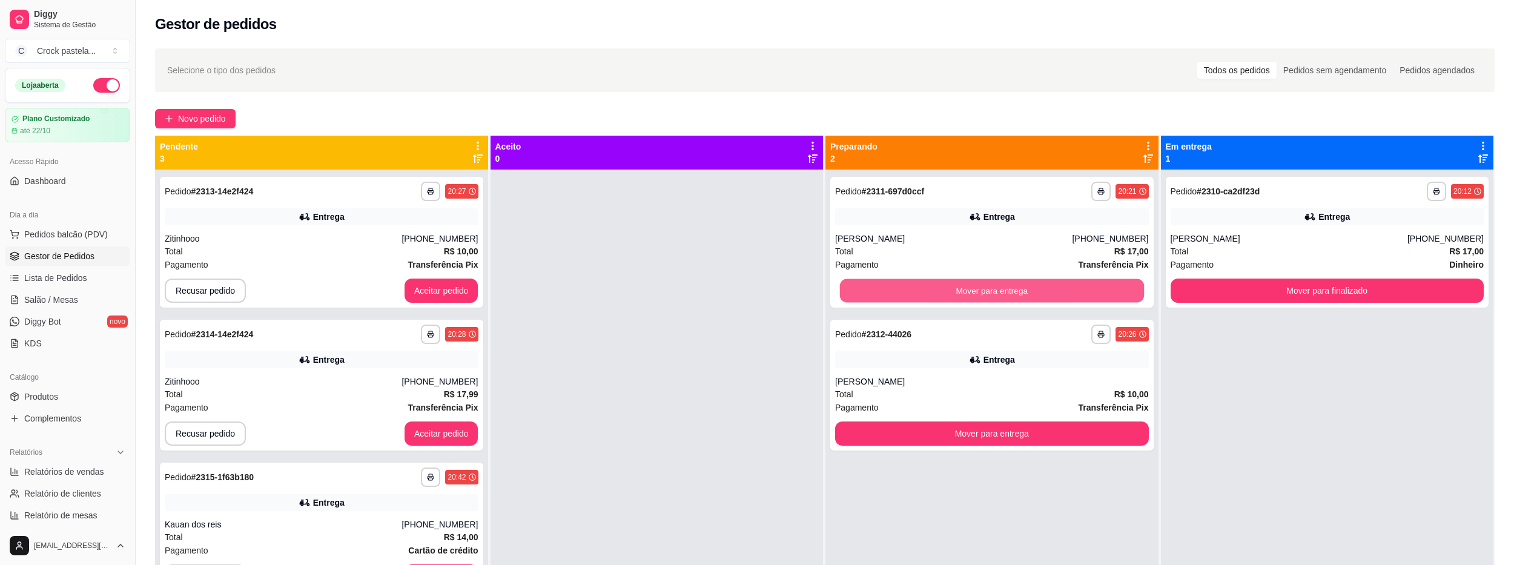
click at [973, 282] on button "Mover para entrega" at bounding box center [992, 291] width 304 height 24
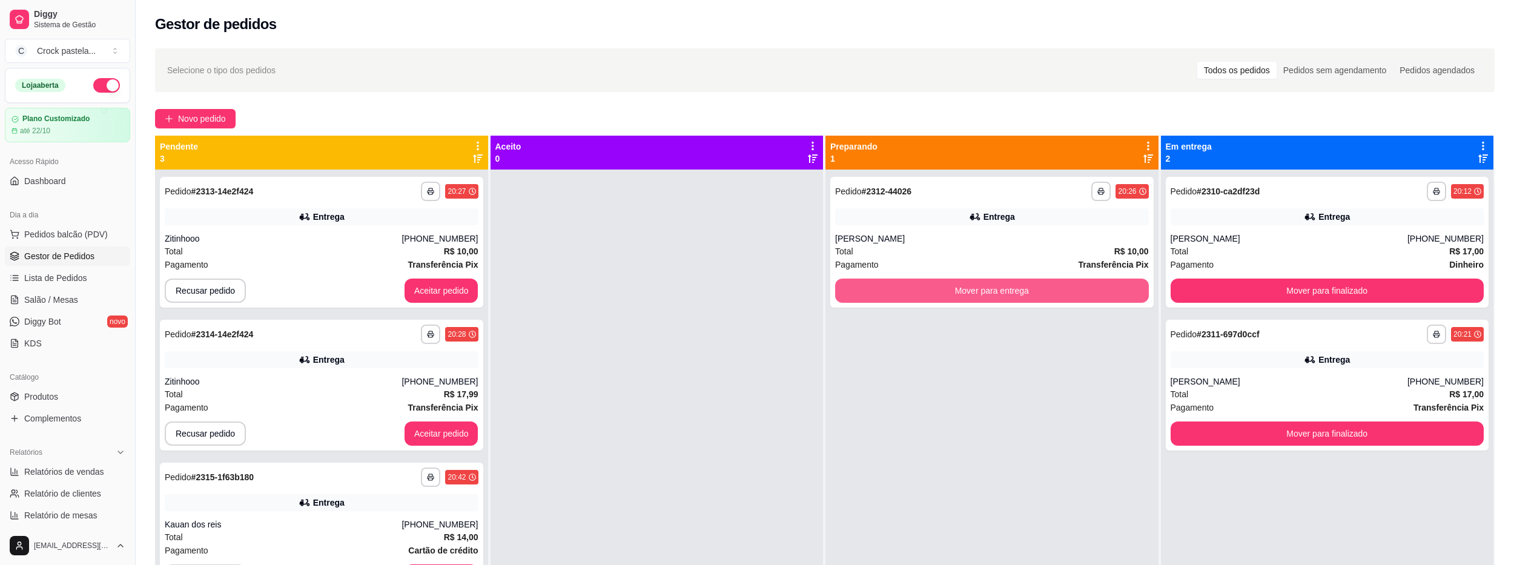
click at [973, 282] on button "Mover para entrega" at bounding box center [992, 291] width 314 height 24
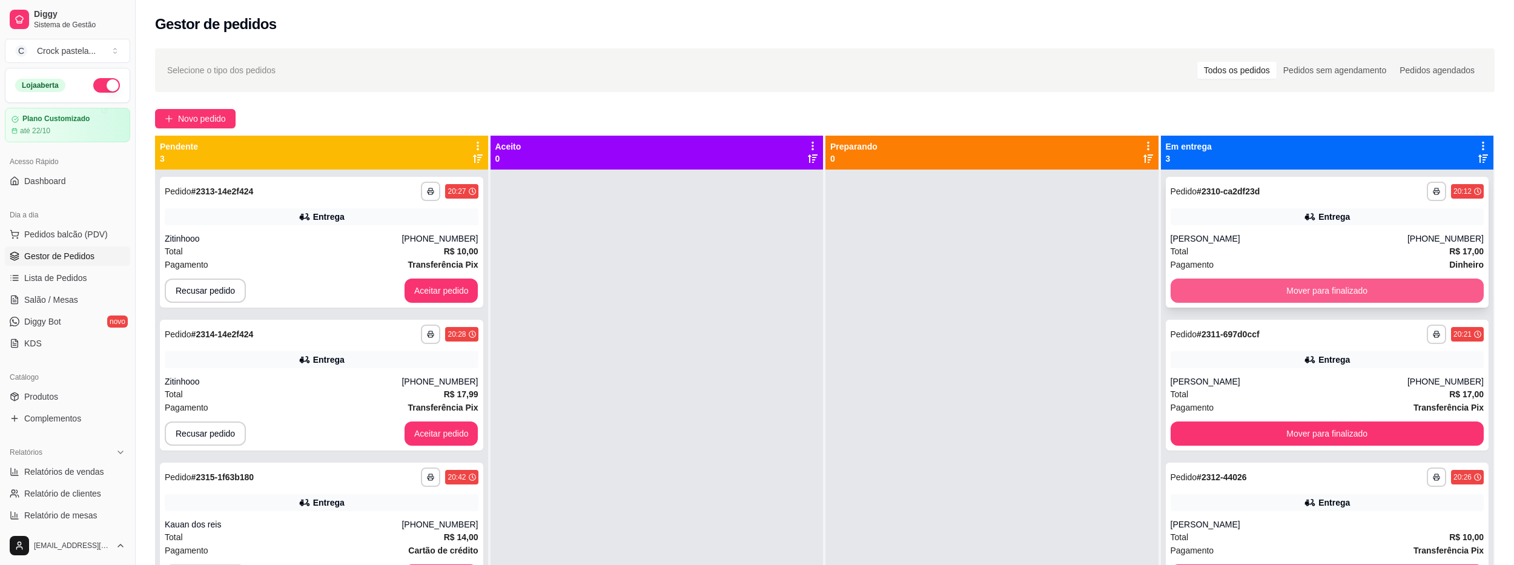
click at [1196, 287] on button "Mover para finalizado" at bounding box center [1328, 291] width 314 height 24
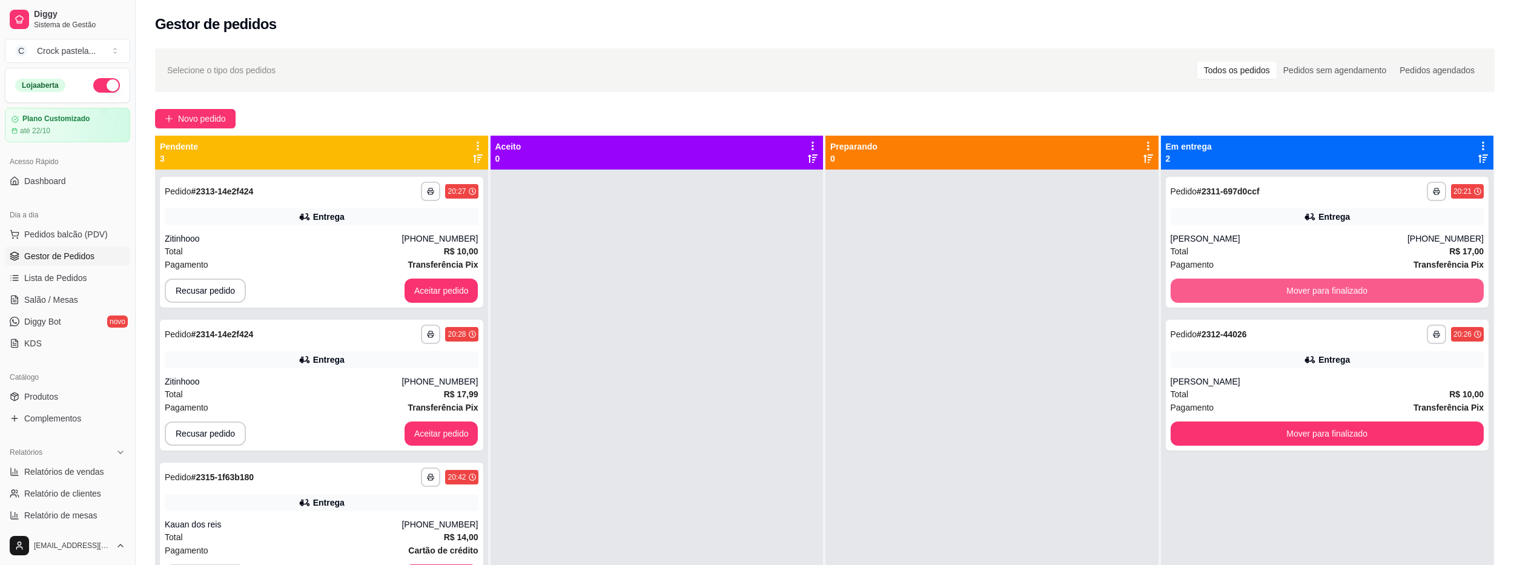
click at [1196, 287] on button "Mover para finalizado" at bounding box center [1328, 291] width 314 height 24
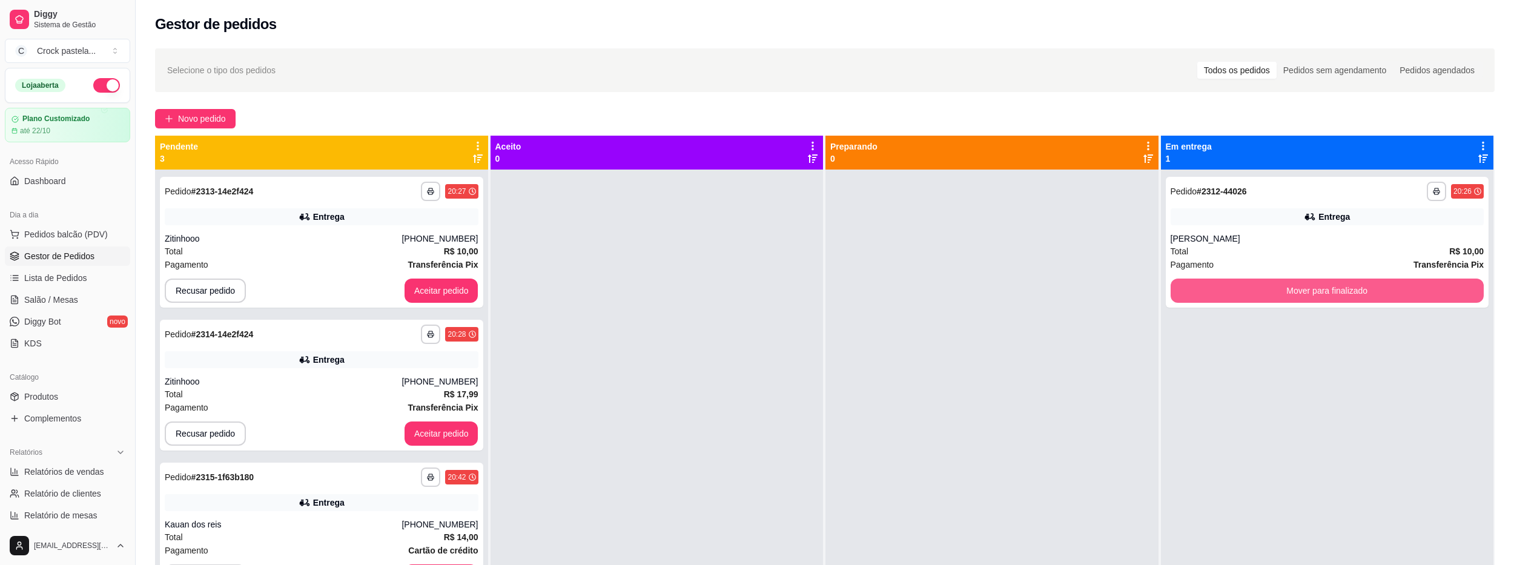
click at [1196, 287] on button "Mover para finalizado" at bounding box center [1328, 291] width 314 height 24
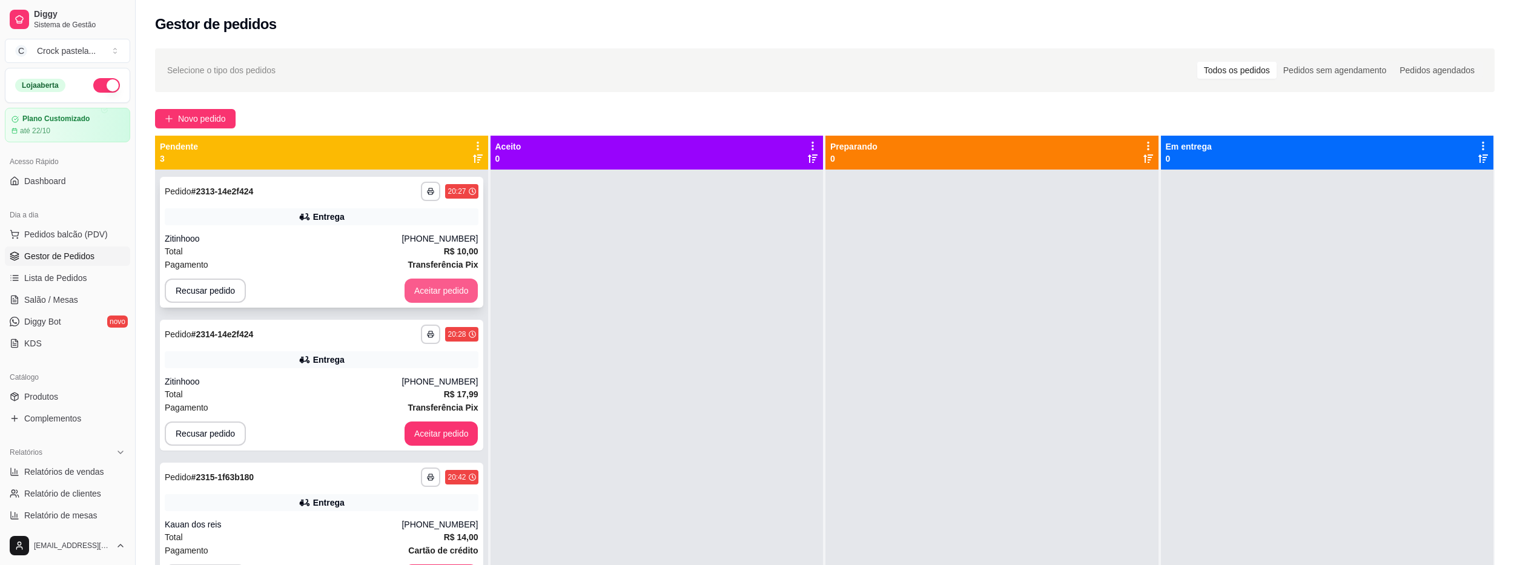
click at [441, 283] on button "Aceitar pedido" at bounding box center [442, 291] width 74 height 24
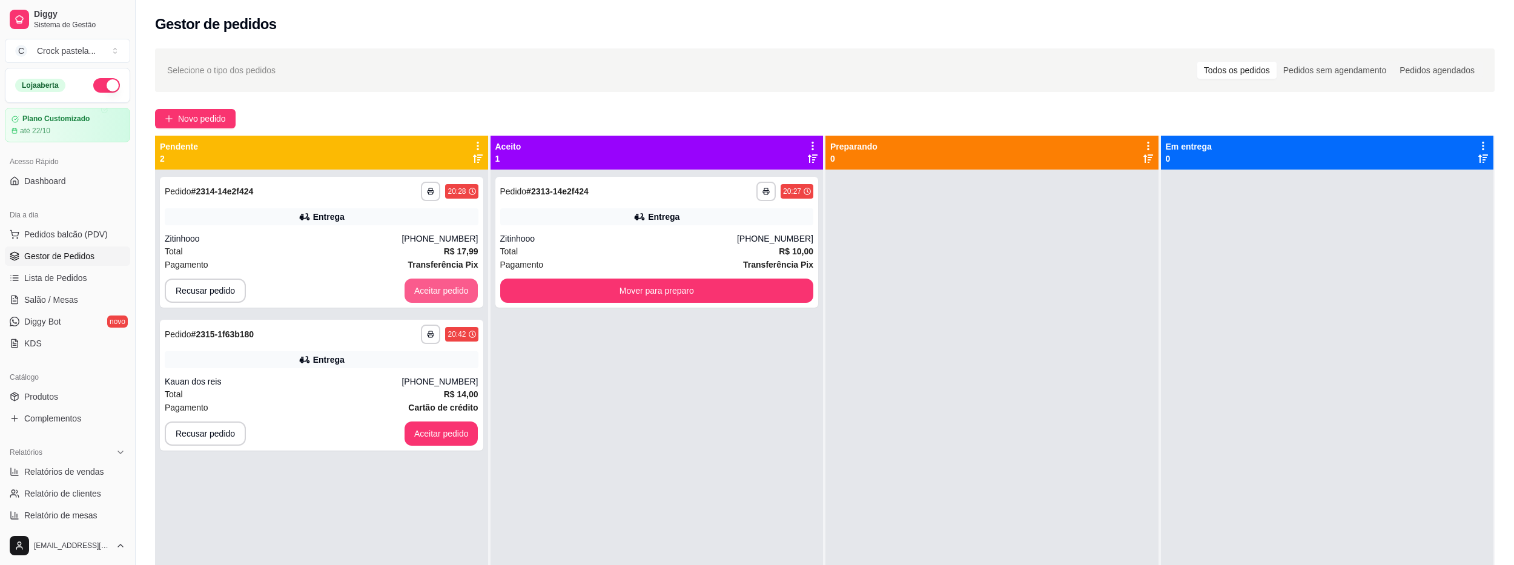
click at [440, 288] on button "Aceitar pedido" at bounding box center [442, 291] width 74 height 24
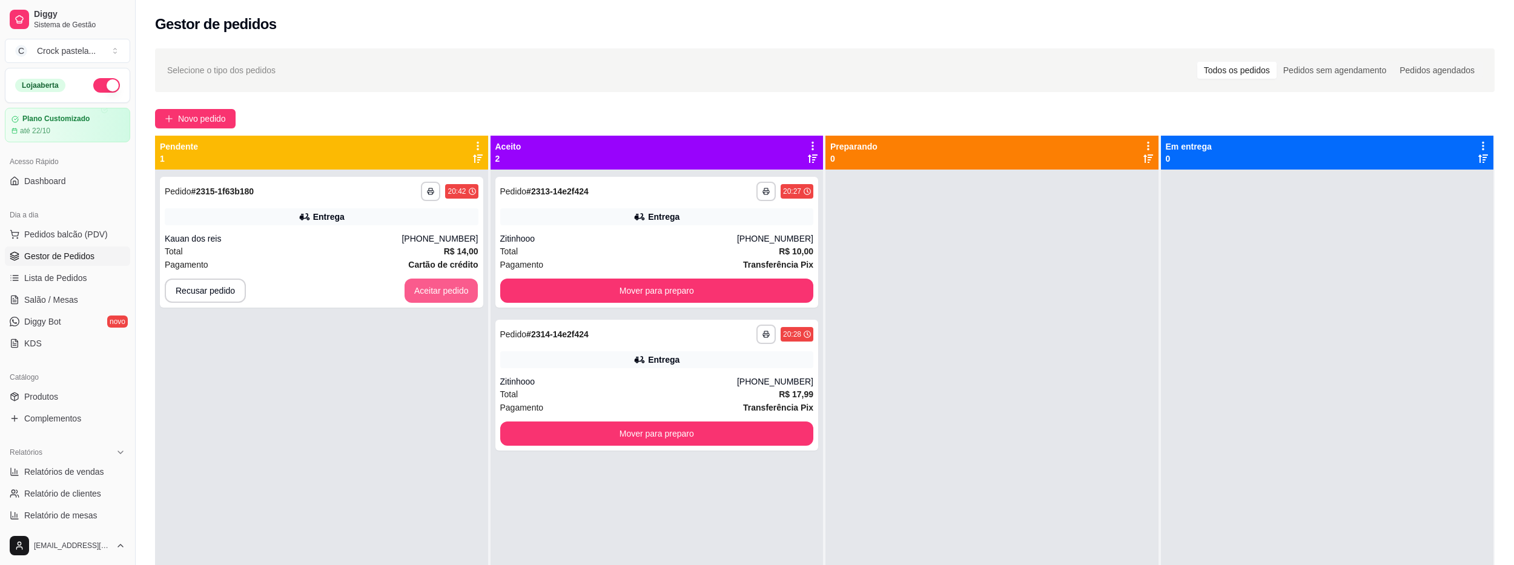
click at [440, 288] on button "Aceitar pedido" at bounding box center [442, 291] width 74 height 24
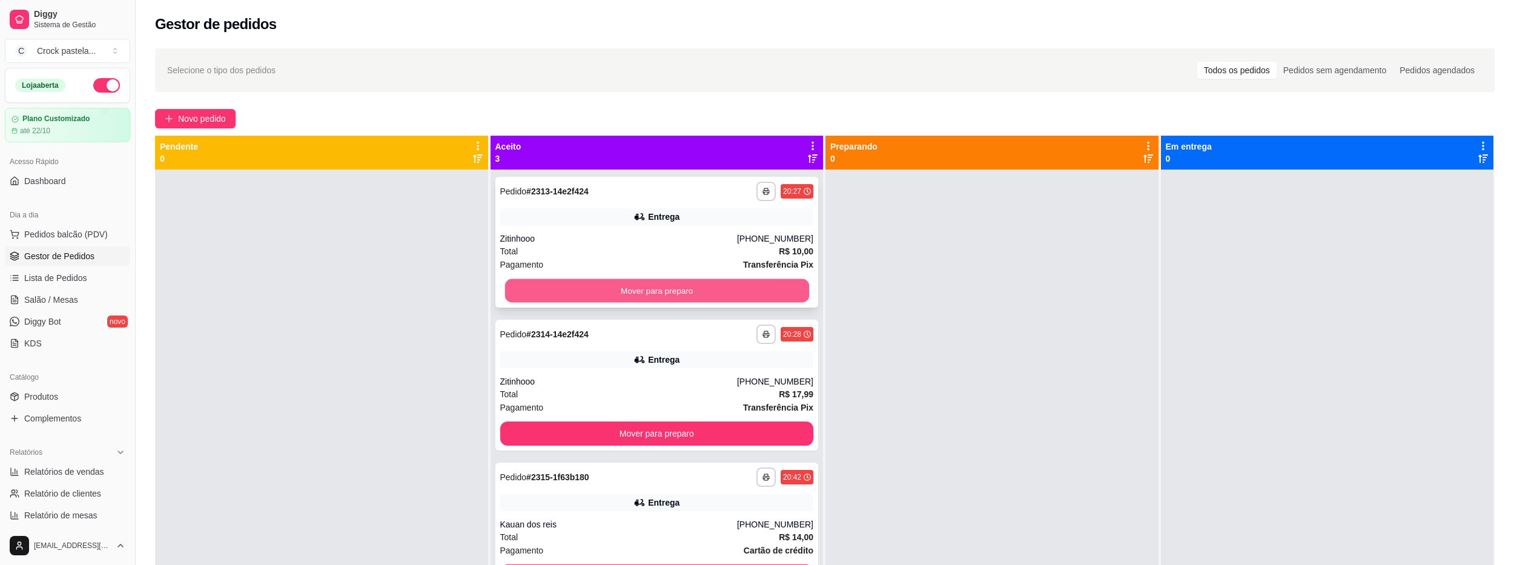
click at [555, 282] on button "Mover para preparo" at bounding box center [657, 291] width 304 height 24
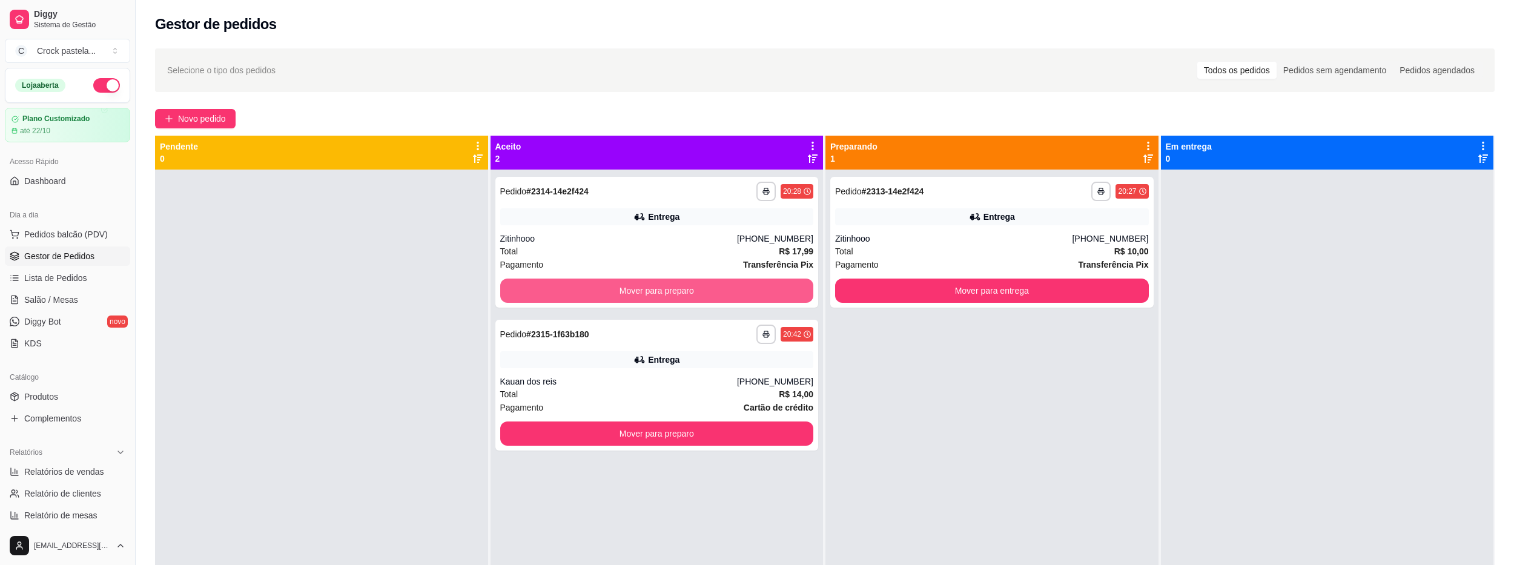
click at [555, 283] on button "Mover para preparo" at bounding box center [657, 291] width 314 height 24
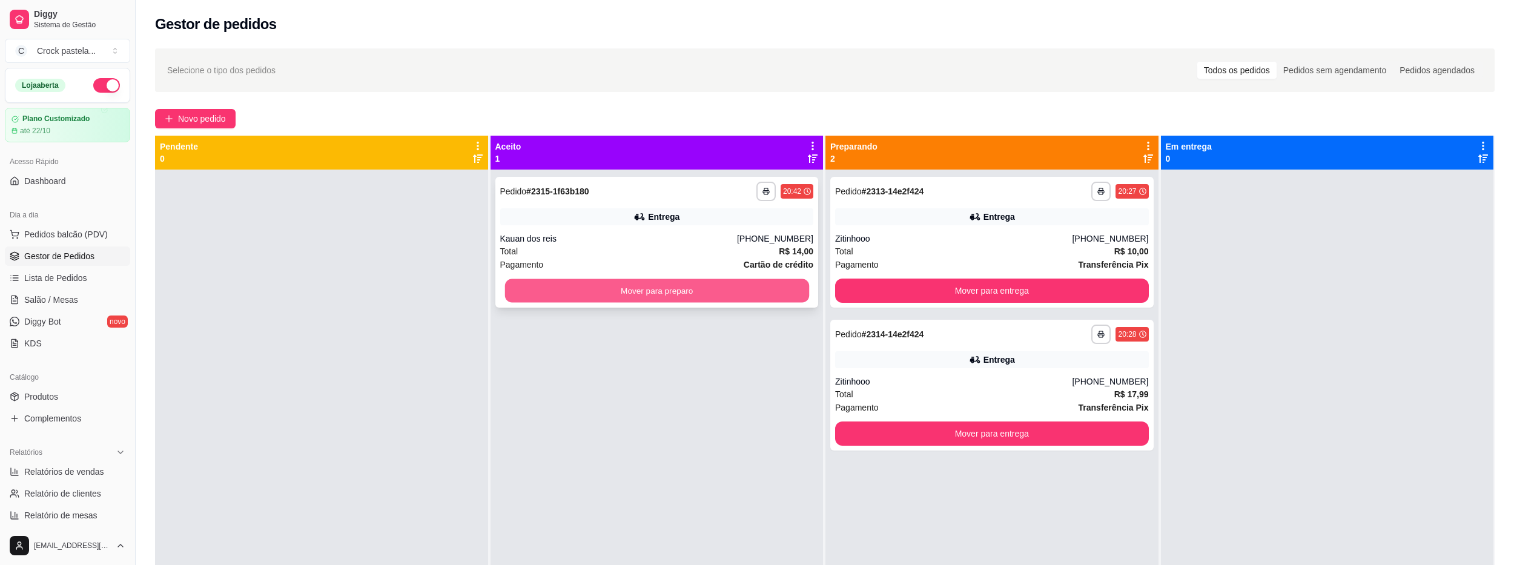
click at [572, 285] on button "Mover para preparo" at bounding box center [657, 291] width 304 height 24
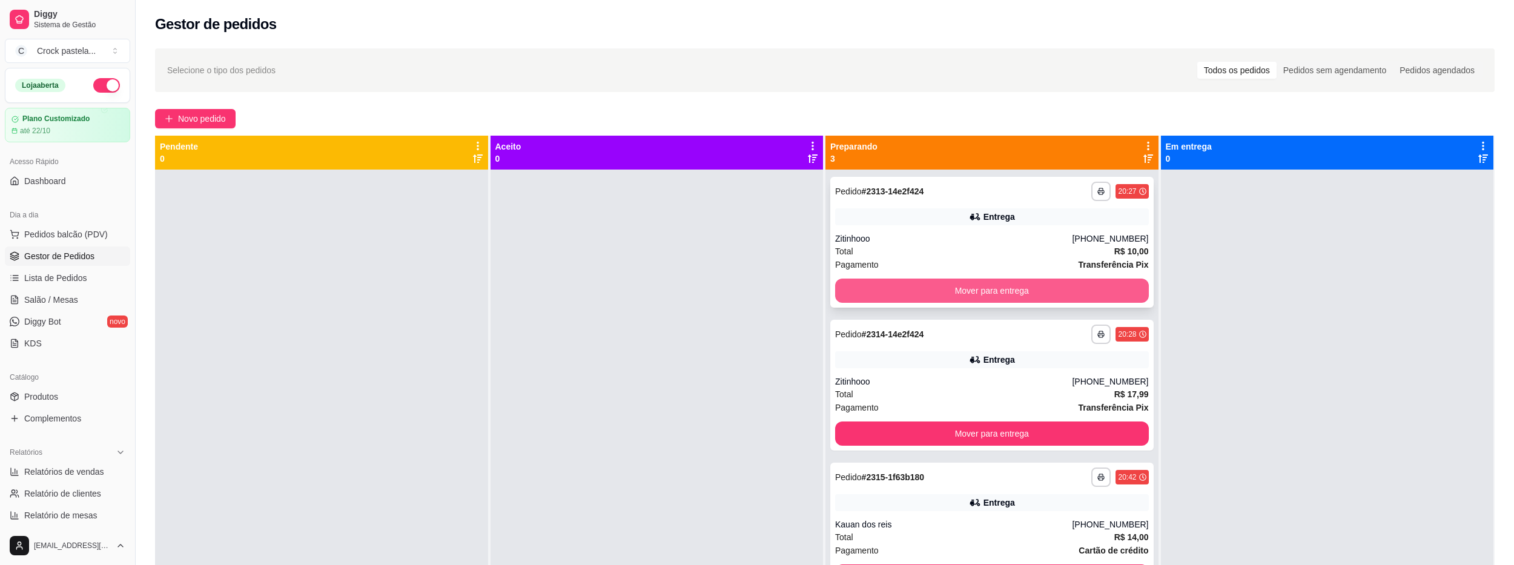
click at [924, 294] on button "Mover para entrega" at bounding box center [992, 291] width 314 height 24
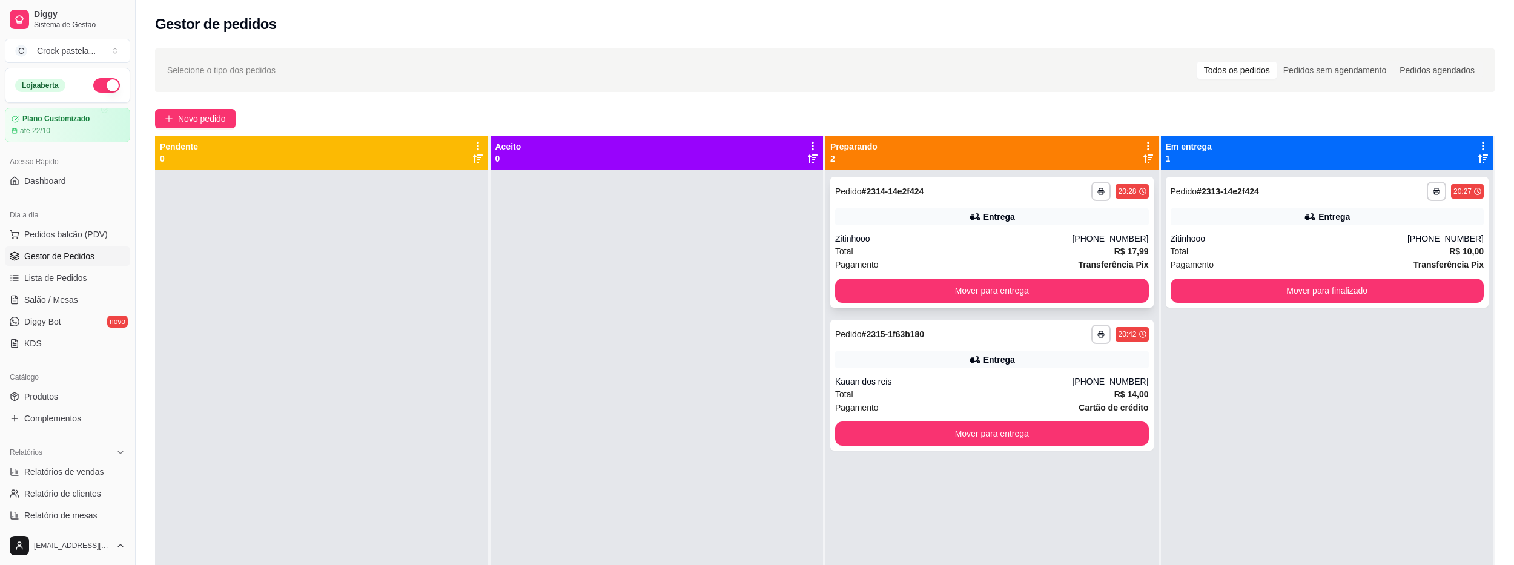
click at [952, 240] on div "Zitinhooo" at bounding box center [953, 239] width 237 height 12
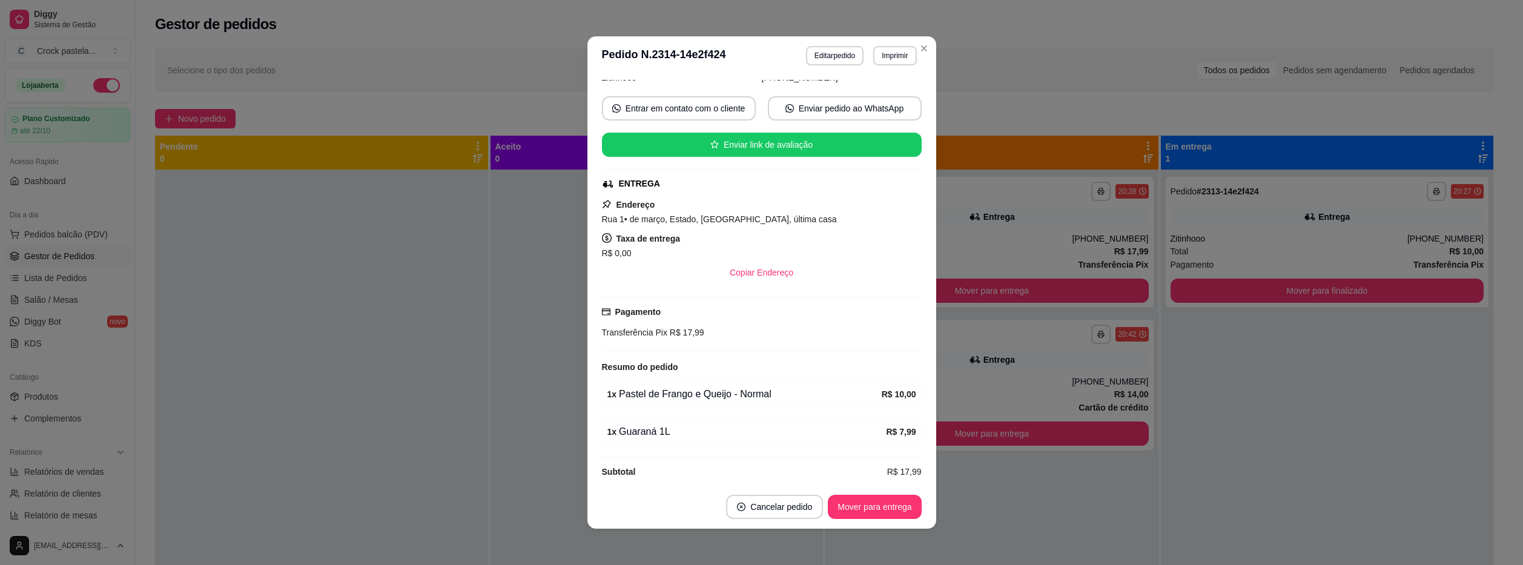
scroll to position [108, 0]
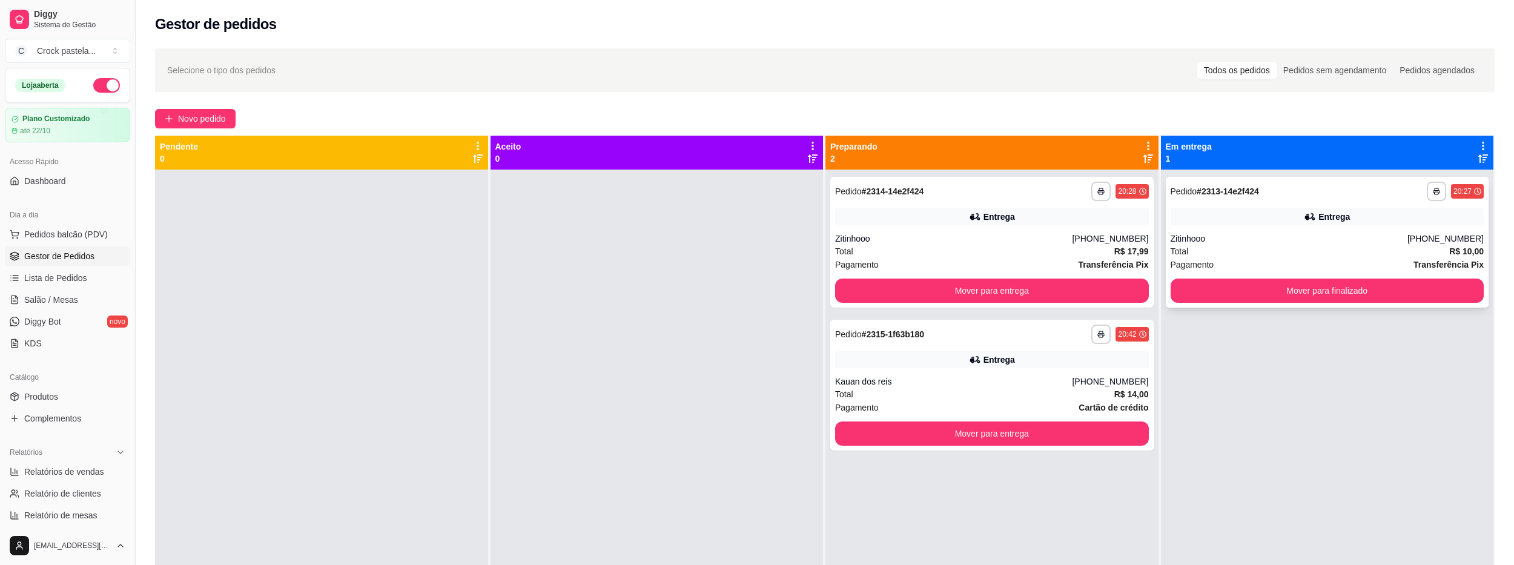
click at [1261, 236] on div "Zitinhooo" at bounding box center [1289, 239] width 237 height 12
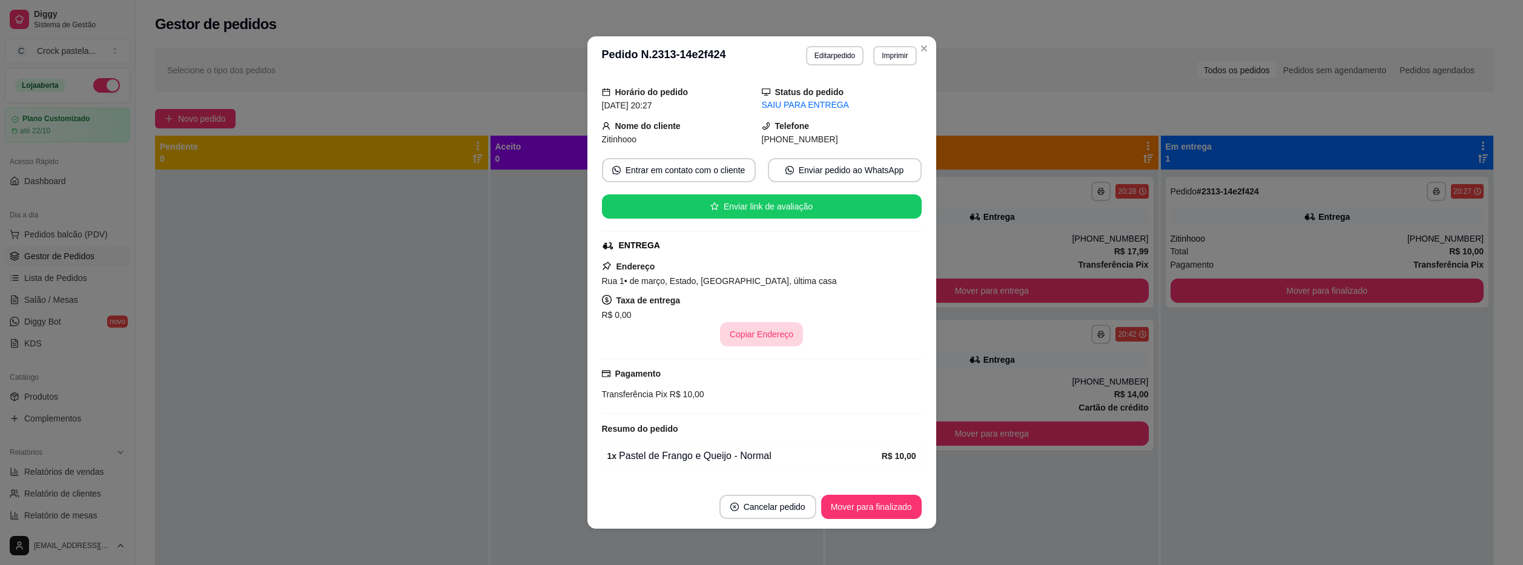
scroll to position [70, 0]
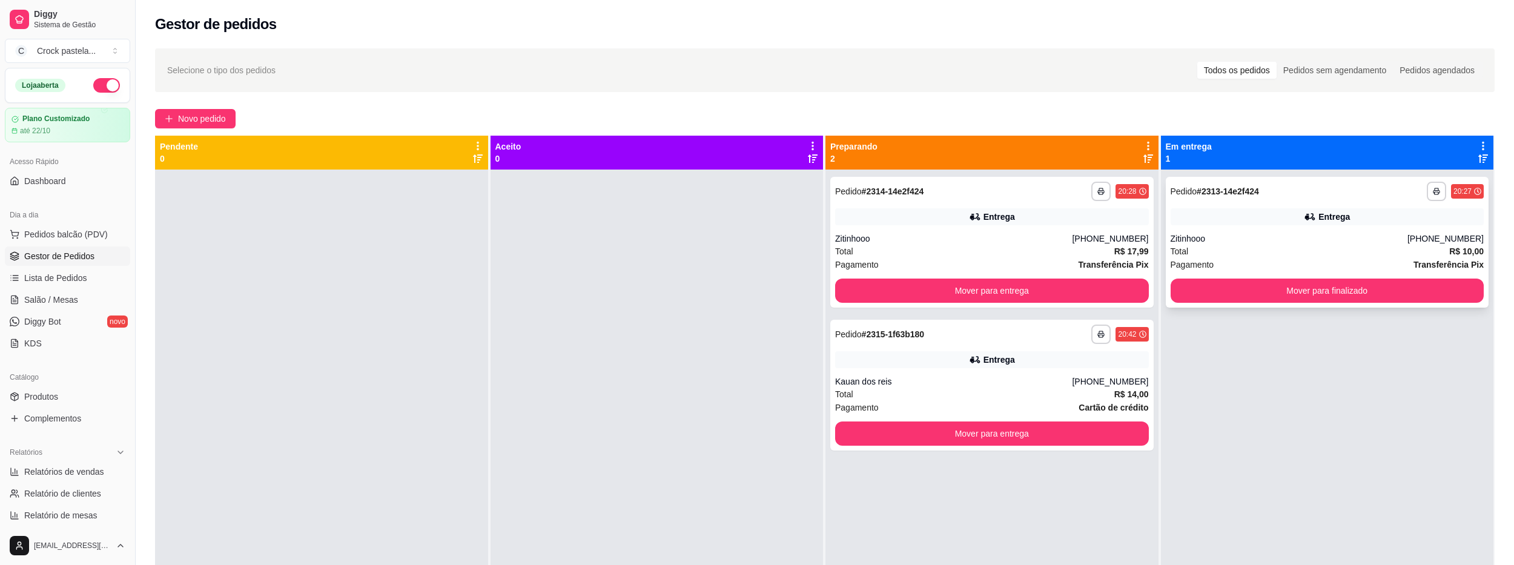
click at [1208, 248] on div "Total R$ 10,00" at bounding box center [1328, 251] width 314 height 13
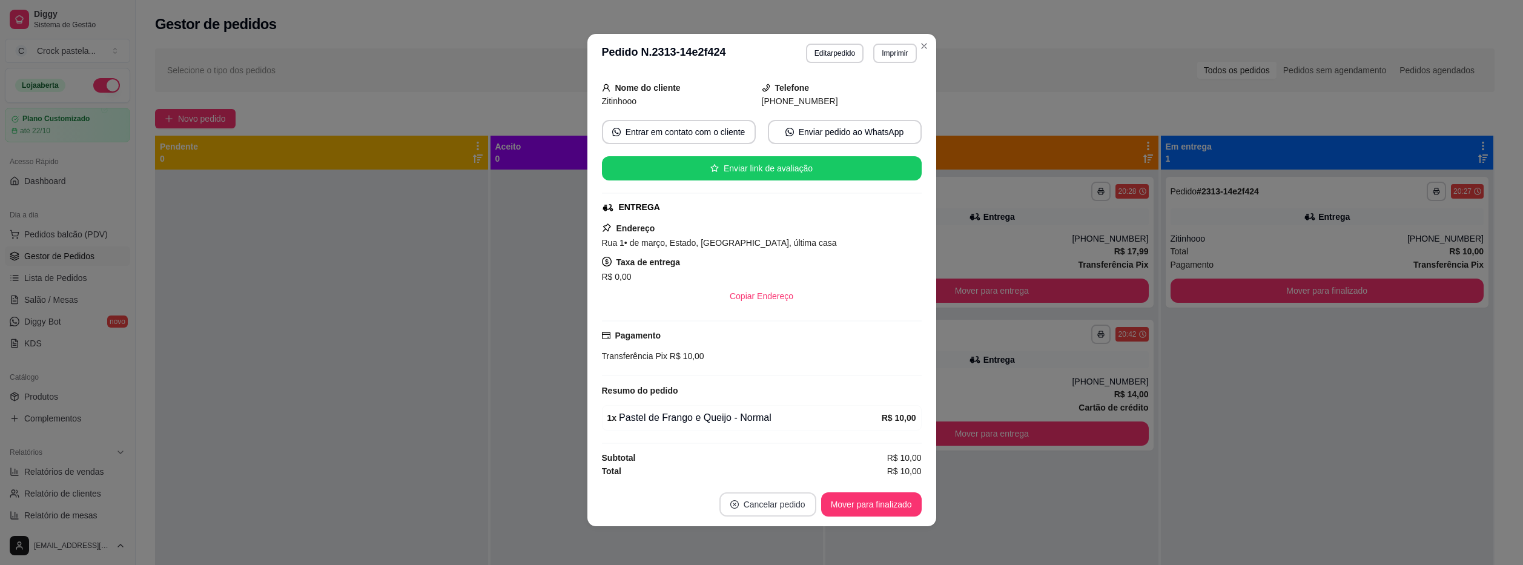
click at [760, 503] on button "Cancelar pedido" at bounding box center [768, 504] width 97 height 24
click at [781, 474] on button "Sim" at bounding box center [797, 475] width 47 height 24
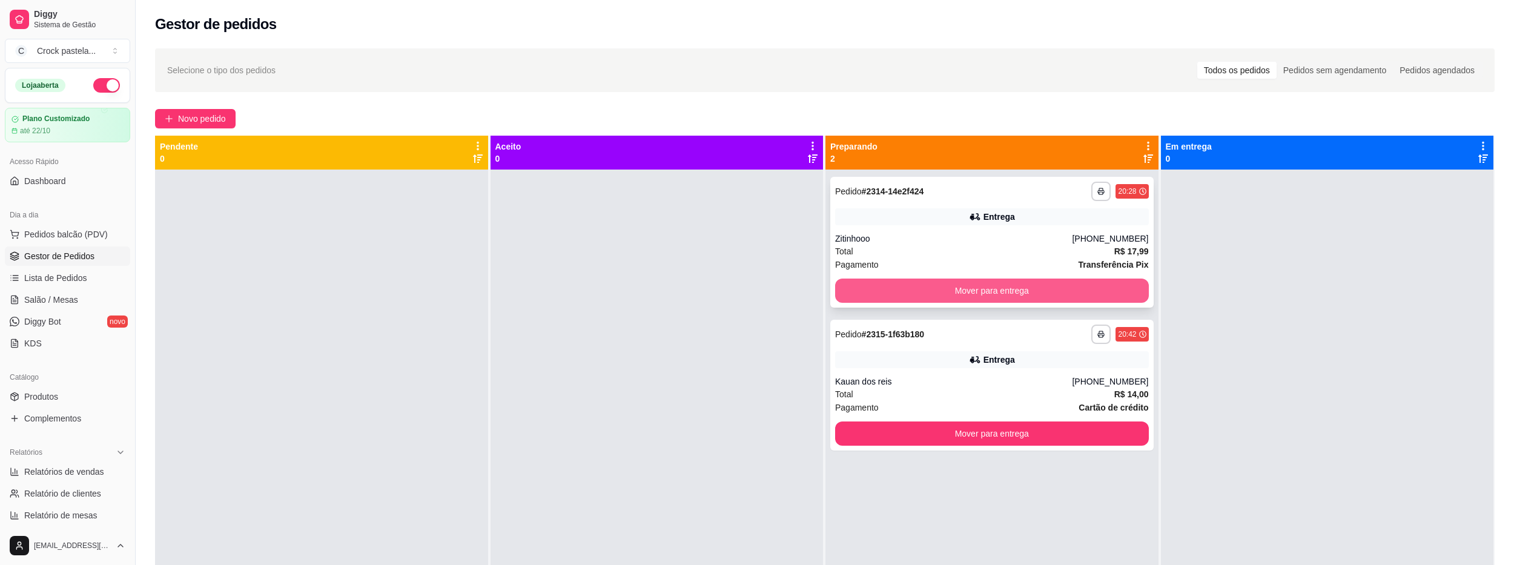
click at [900, 288] on button "Mover para entrega" at bounding box center [992, 291] width 314 height 24
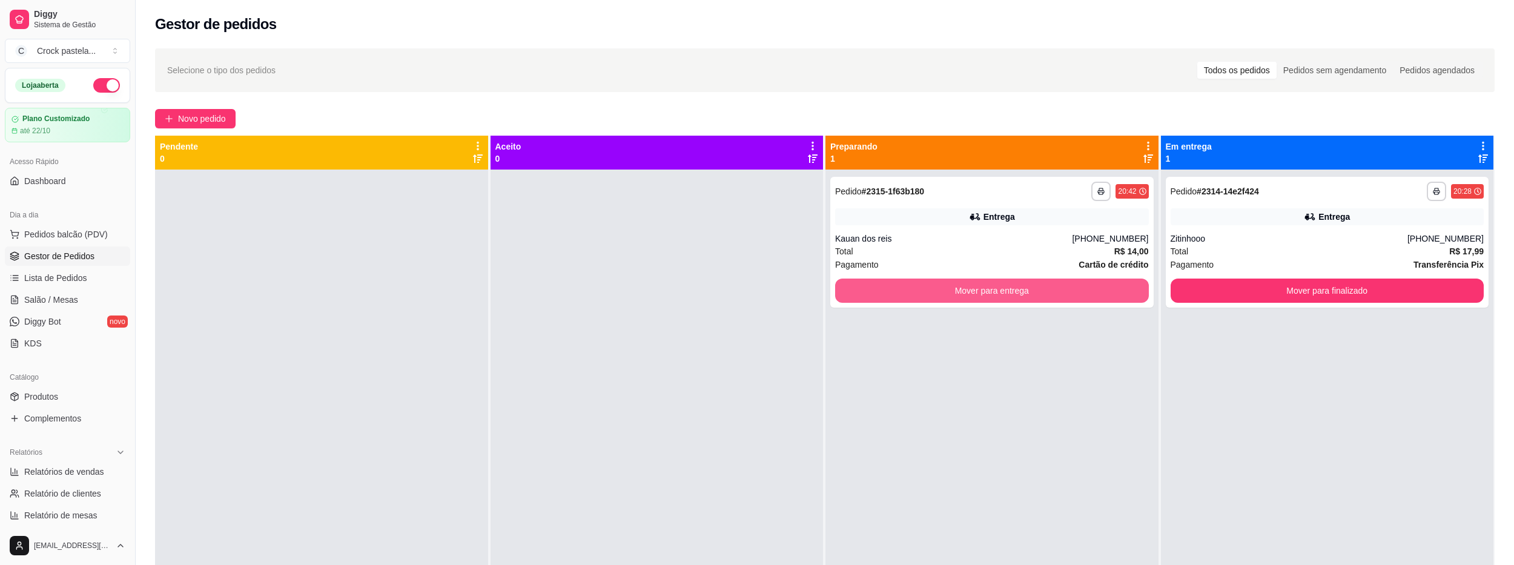
click at [924, 287] on button "Mover para entrega" at bounding box center [992, 291] width 314 height 24
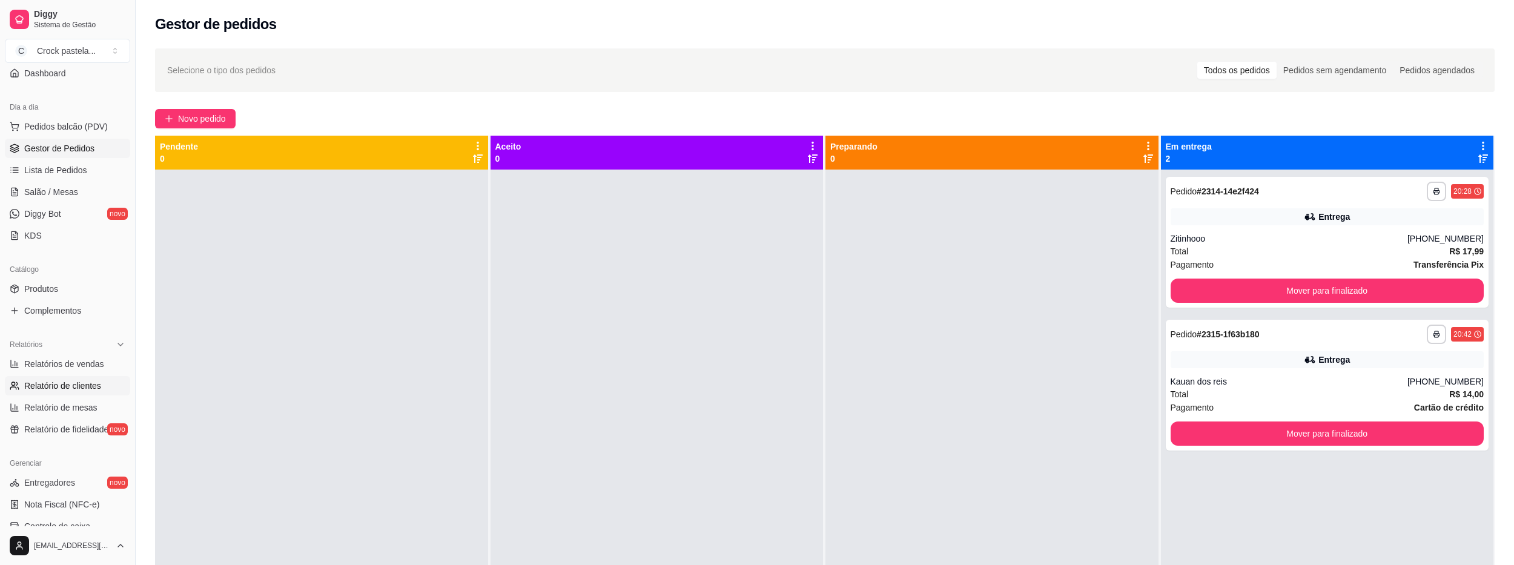
scroll to position [182, 0]
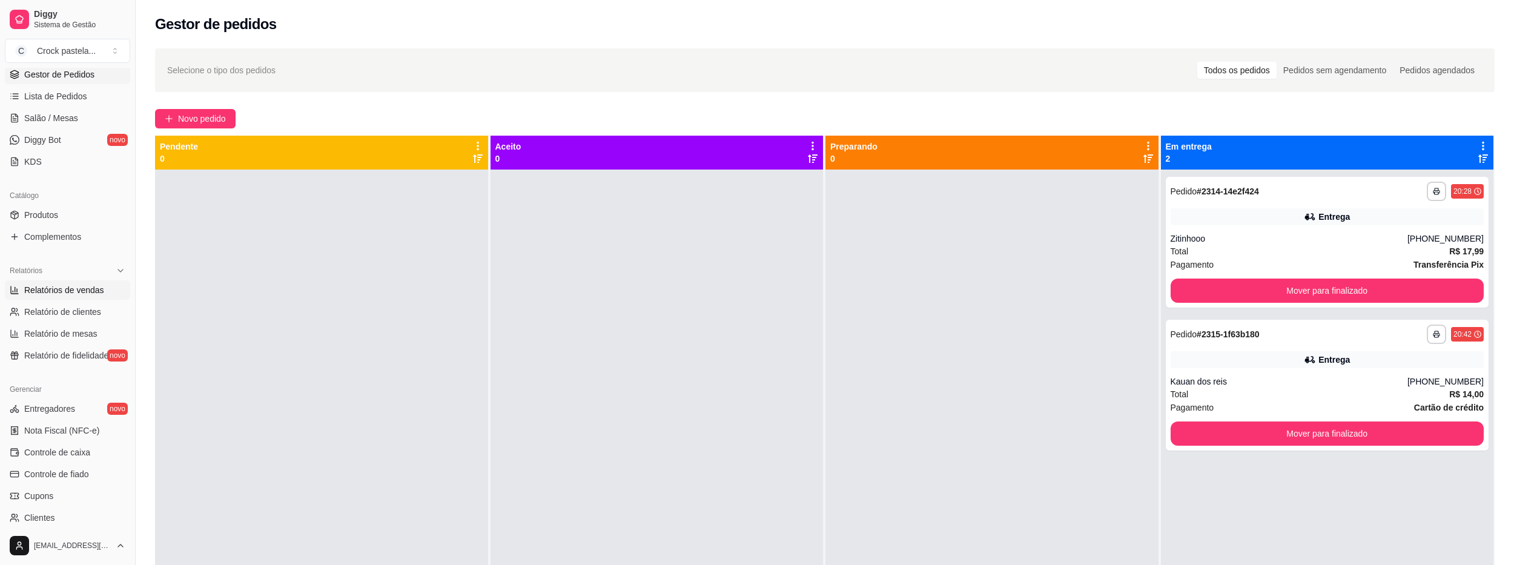
click at [78, 288] on span "Relatórios de vendas" at bounding box center [64, 290] width 80 height 12
select select "ALL"
select select "0"
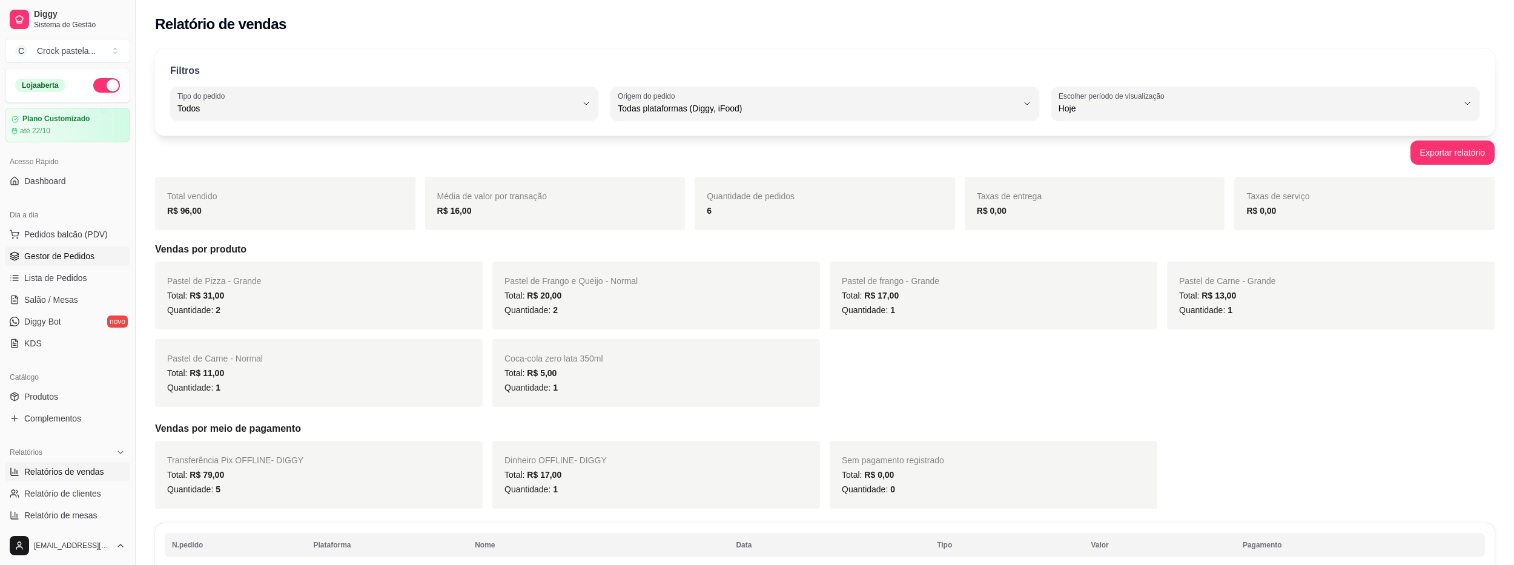
click at [85, 254] on span "Gestor de Pedidos" at bounding box center [59, 256] width 70 height 12
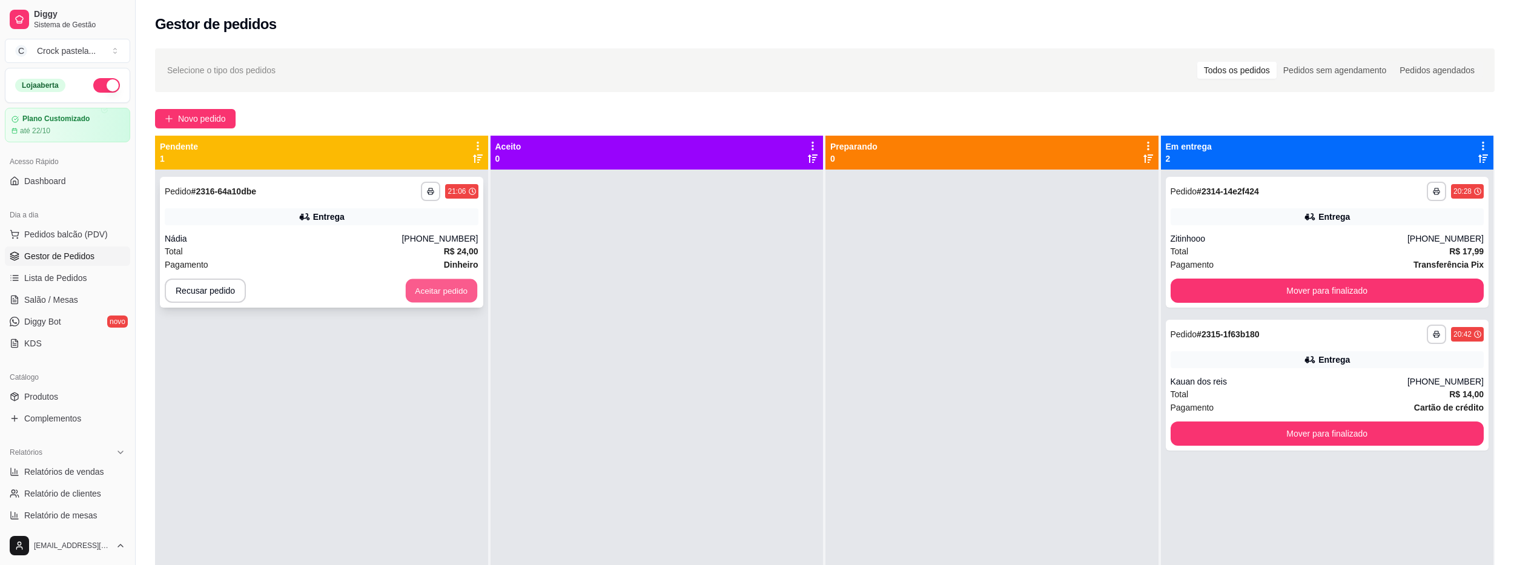
click at [469, 280] on button "Aceitar pedido" at bounding box center [441, 291] width 71 height 24
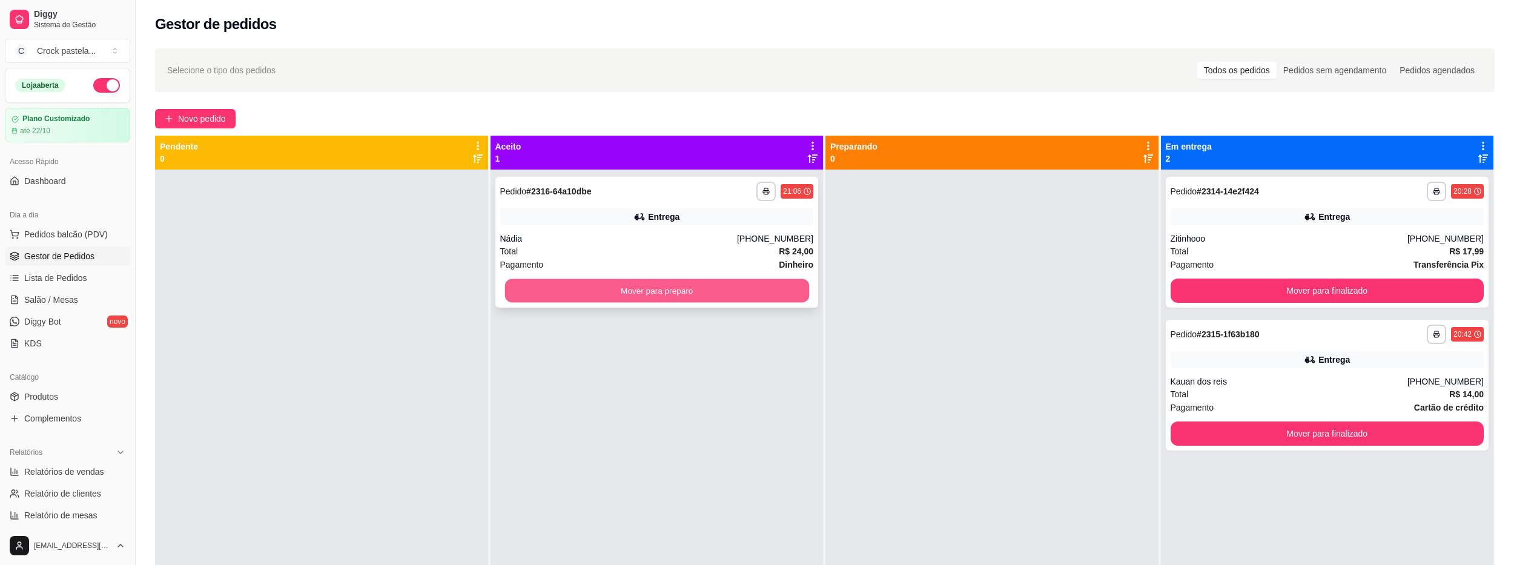
click at [613, 295] on button "Mover para preparo" at bounding box center [657, 291] width 304 height 24
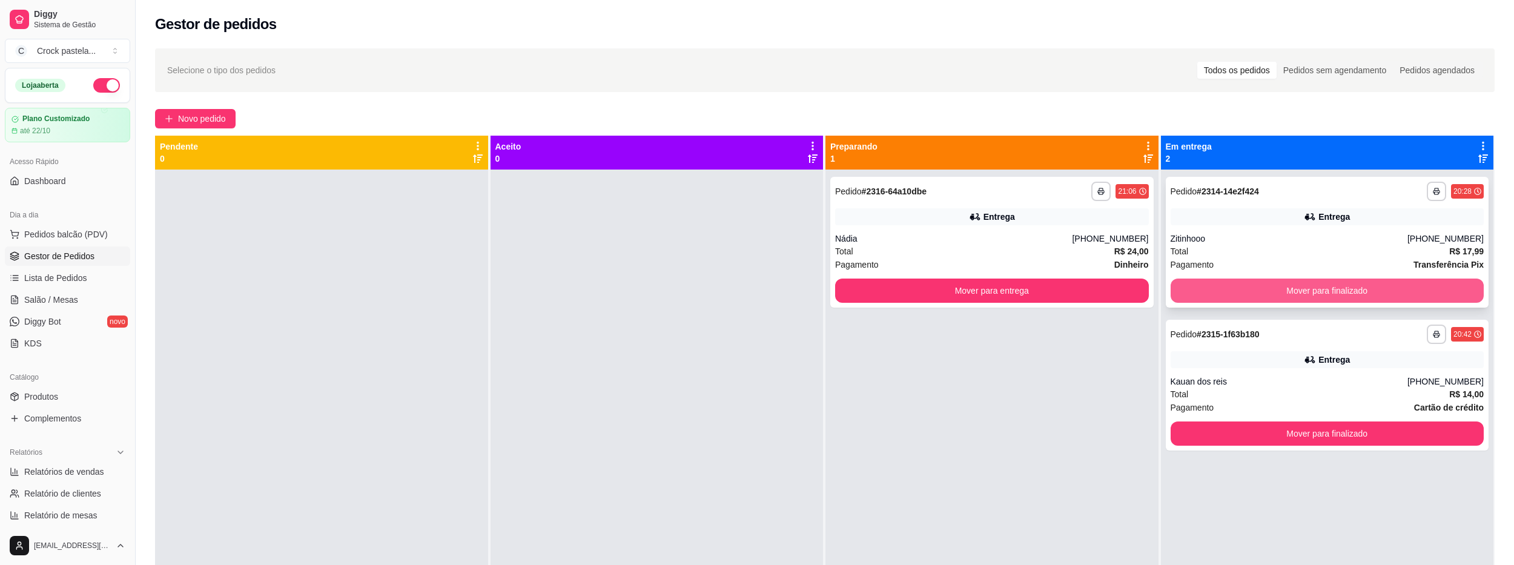
click at [1189, 282] on button "Mover para finalizado" at bounding box center [1328, 291] width 314 height 24
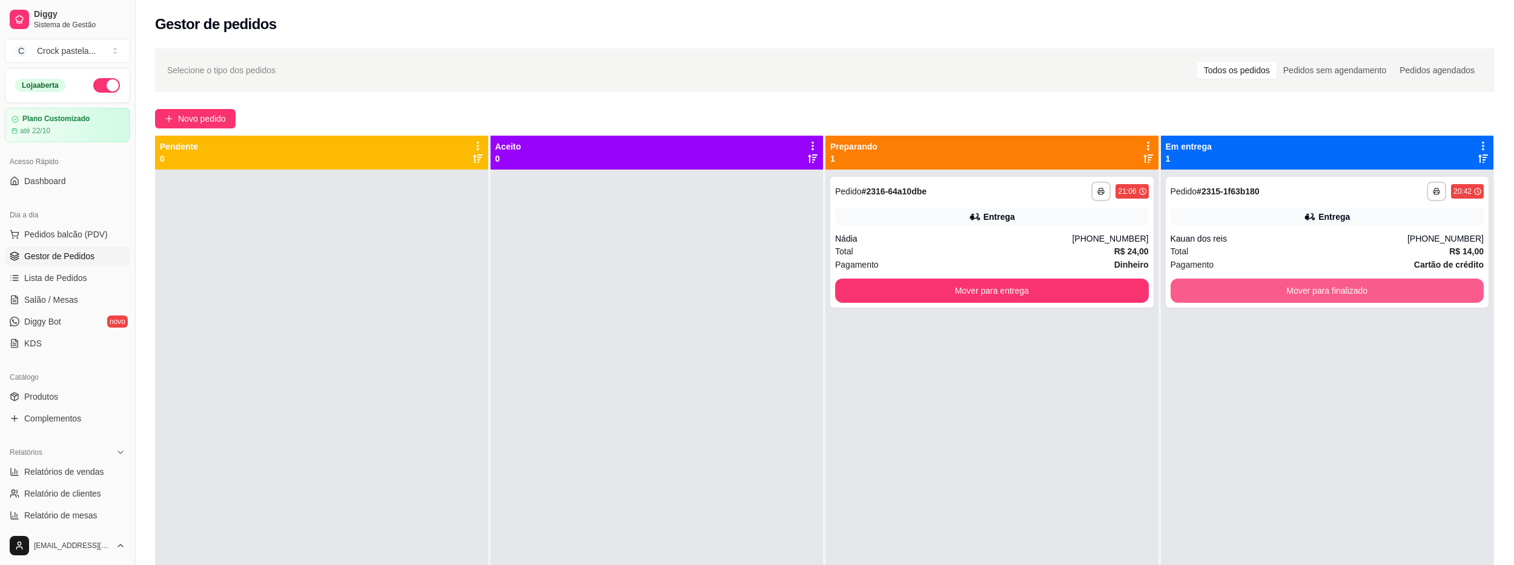
click at [1189, 283] on button "Mover para finalizado" at bounding box center [1328, 291] width 314 height 24
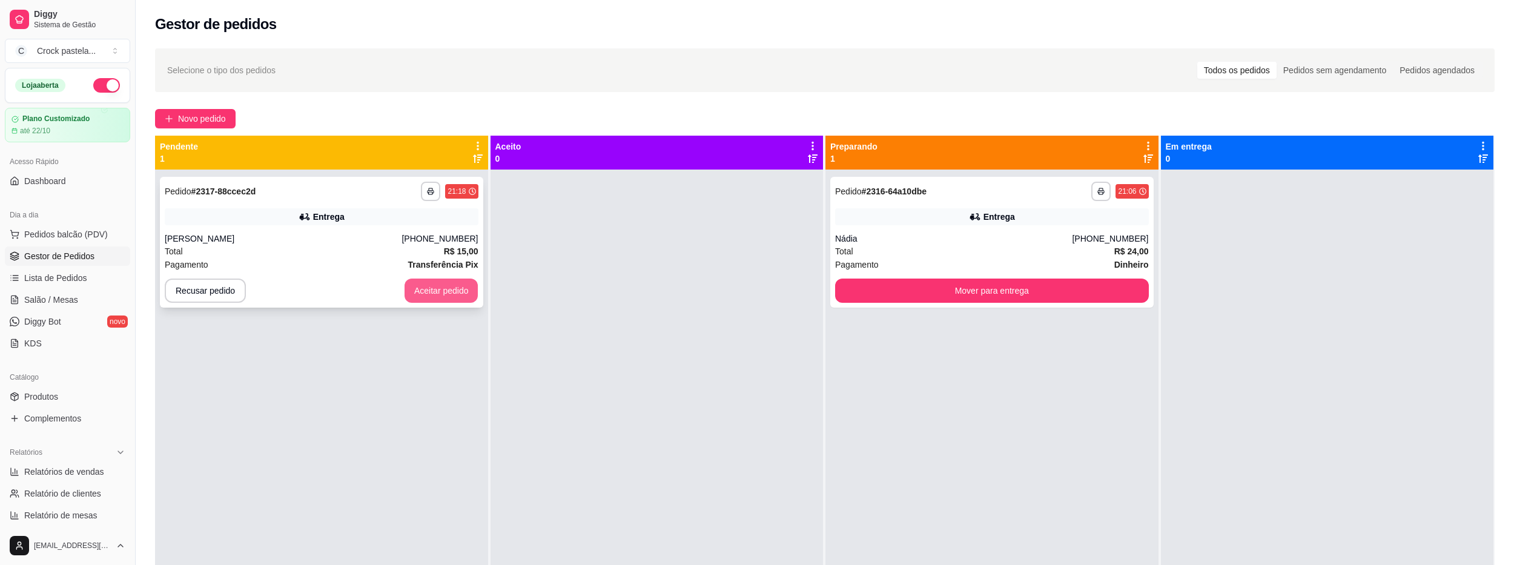
click at [469, 293] on button "Aceitar pedido" at bounding box center [442, 291] width 74 height 24
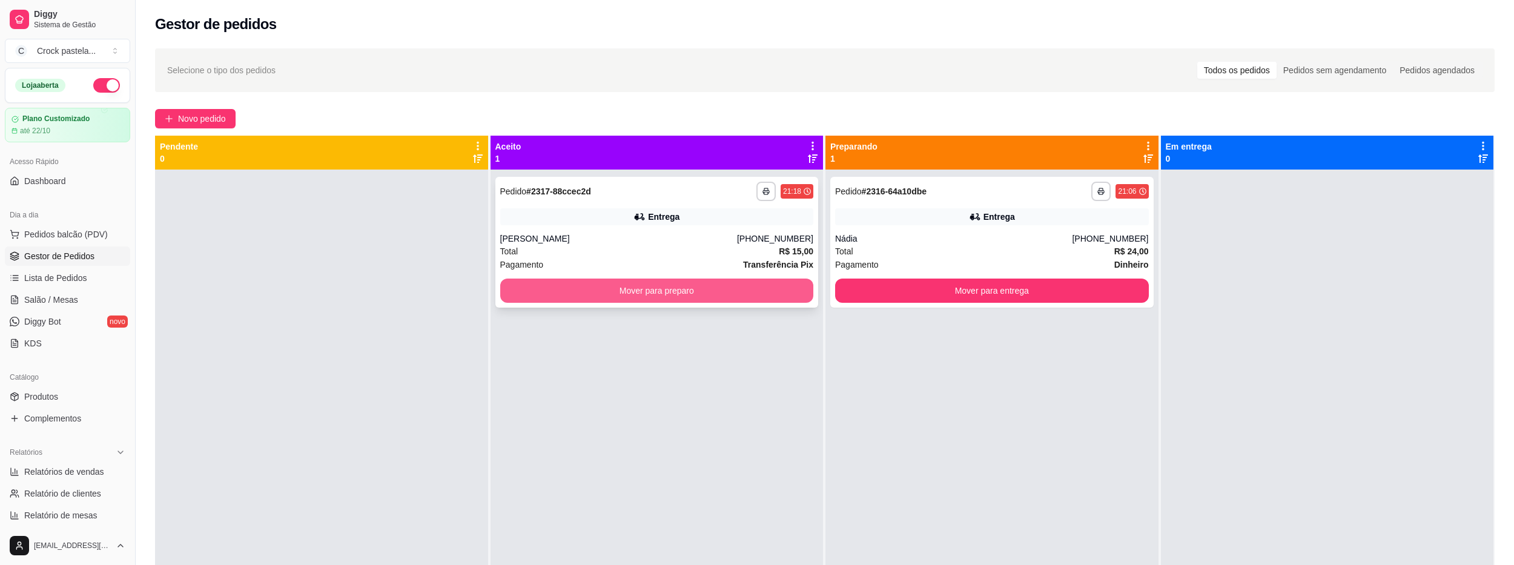
click at [735, 291] on button "Mover para preparo" at bounding box center [657, 291] width 314 height 24
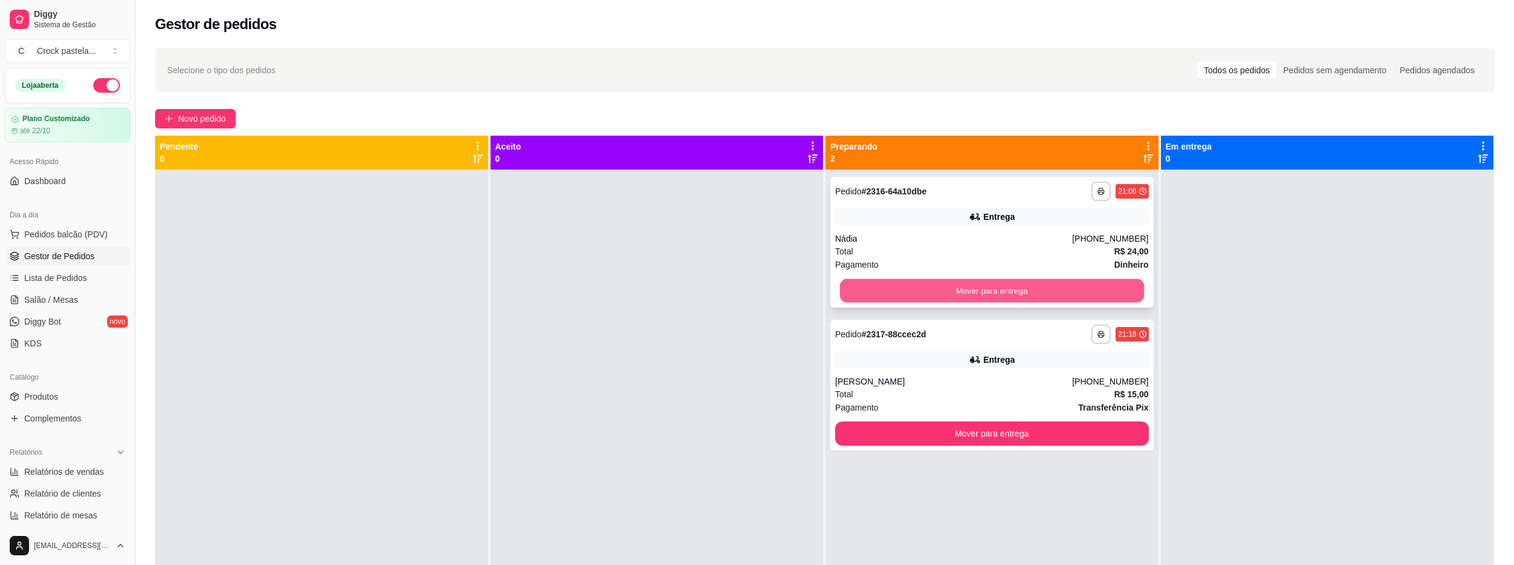
click at [947, 289] on button "Mover para entrega" at bounding box center [992, 291] width 304 height 24
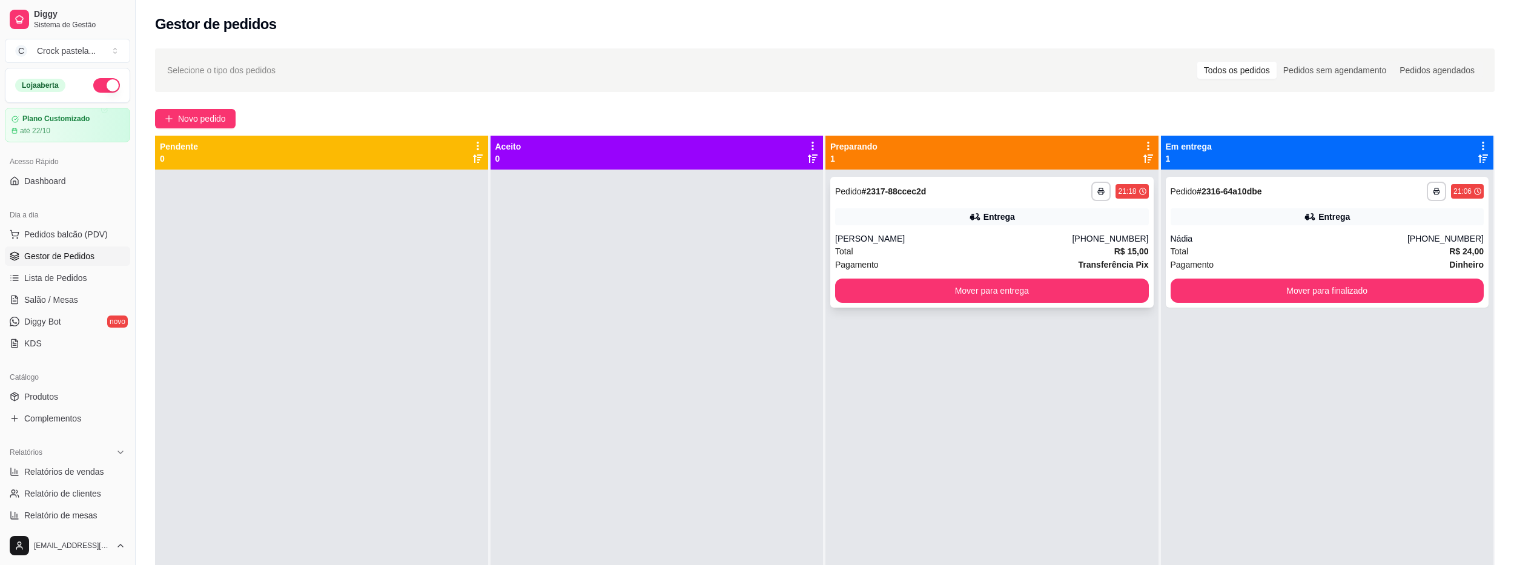
click at [1004, 291] on button "Mover para entrega" at bounding box center [992, 291] width 314 height 24
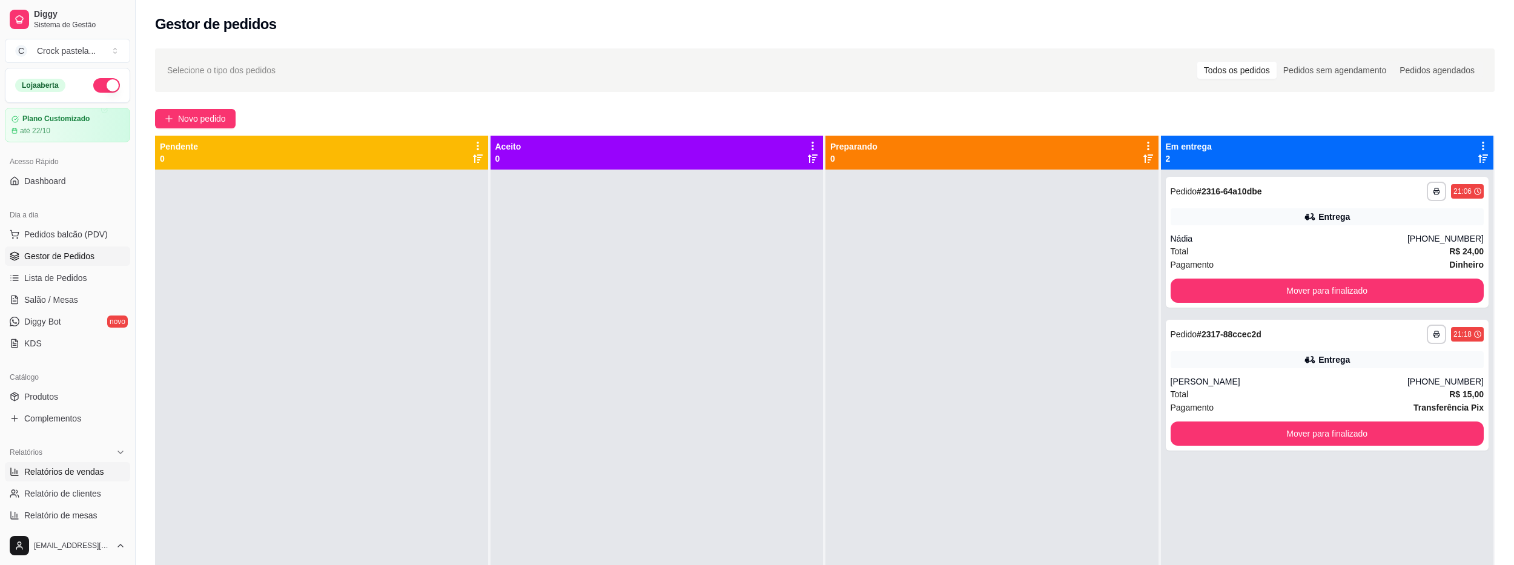
click at [108, 468] on link "Relatórios de vendas" at bounding box center [67, 471] width 125 height 19
select select "ALL"
select select "0"
